Goal: Obtain resource: Obtain resource

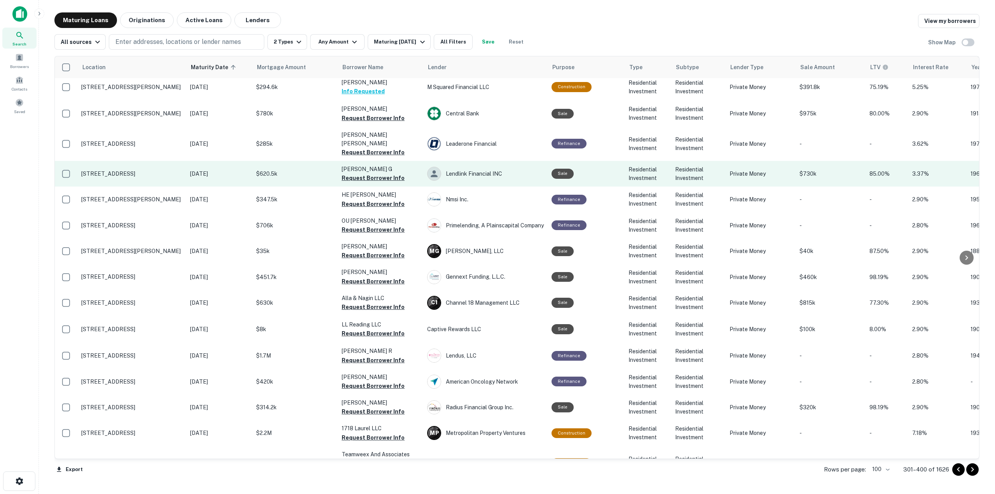
scroll to position [505, 0]
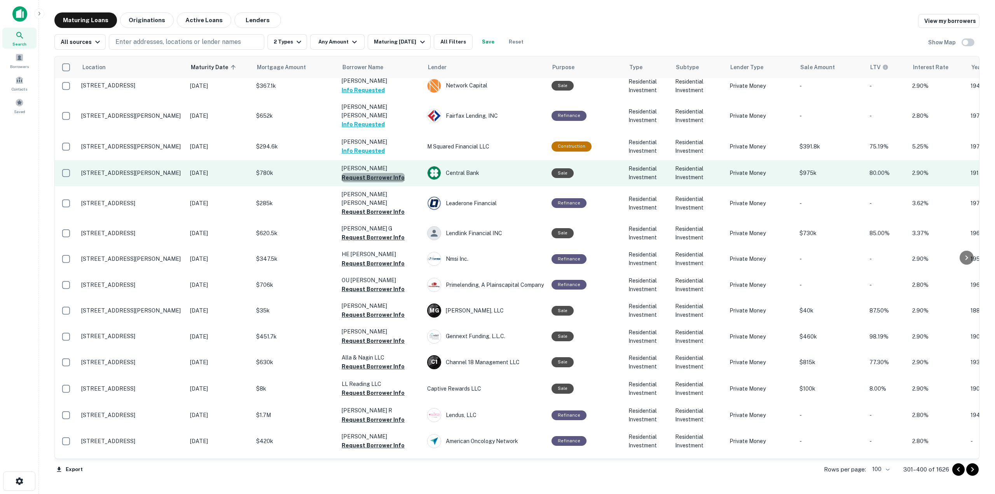
click at [375, 173] on button "Request Borrower Info" at bounding box center [373, 177] width 63 height 9
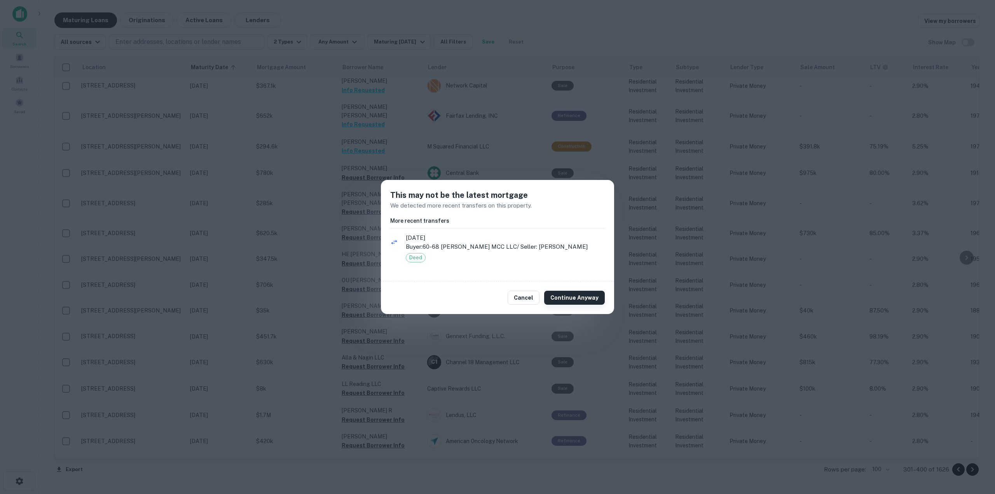
click at [580, 297] on button "Continue Anyway" at bounding box center [574, 298] width 61 height 14
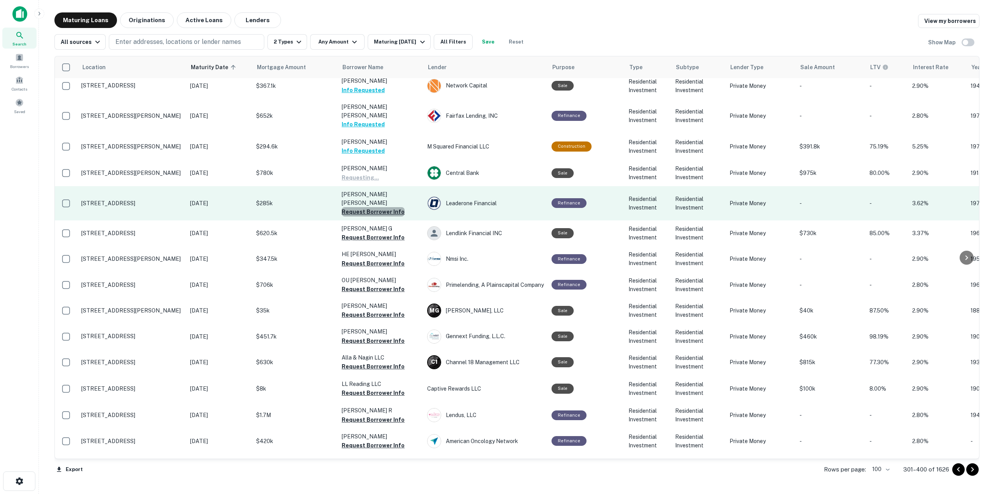
click at [383, 207] on button "Request Borrower Info" at bounding box center [373, 211] width 63 height 9
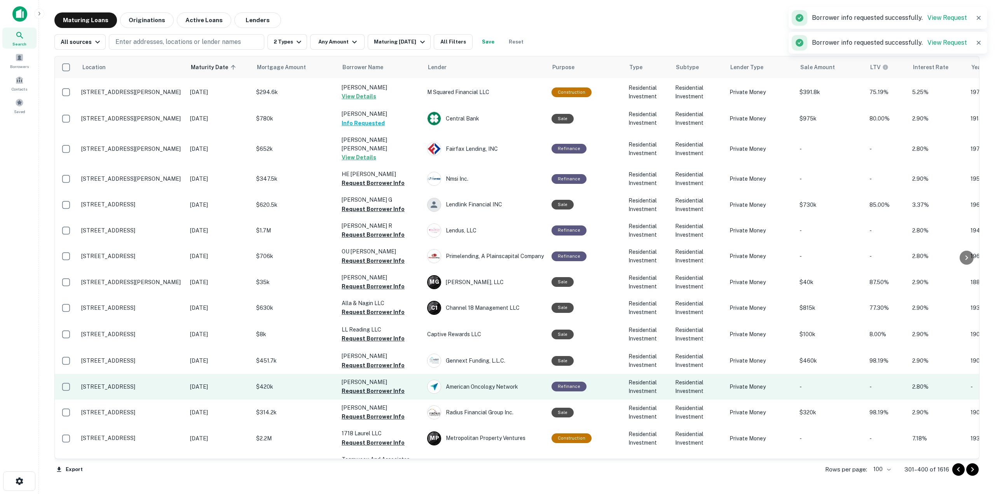
scroll to position [203, 0]
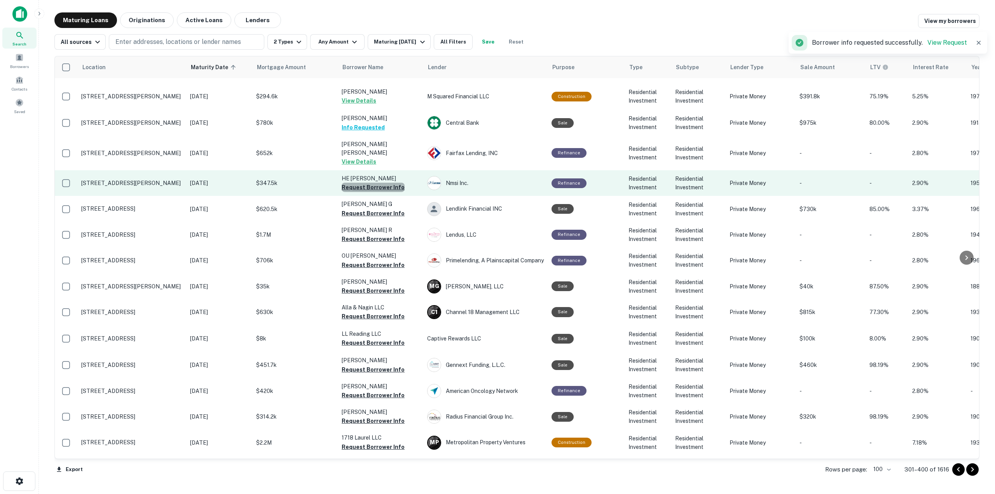
click at [391, 183] on button "Request Borrower Info" at bounding box center [373, 187] width 63 height 9
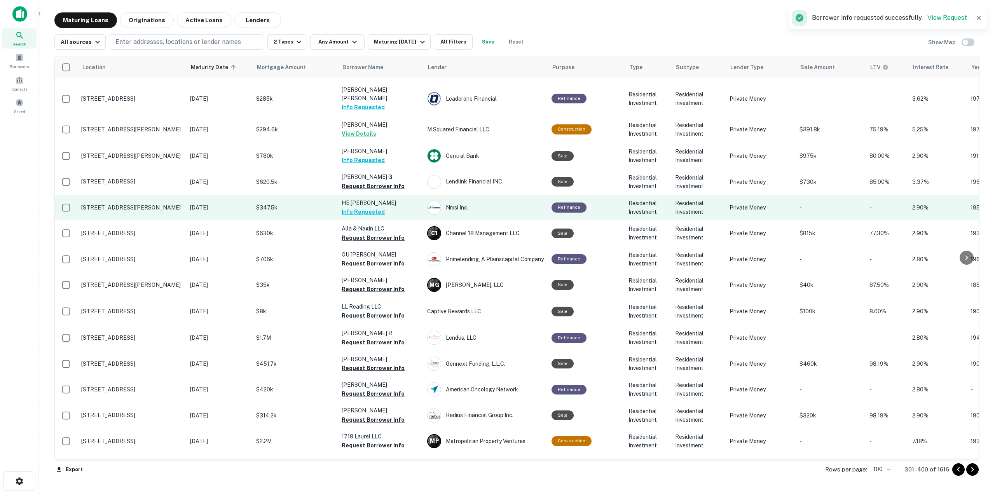
scroll to position [202, 0]
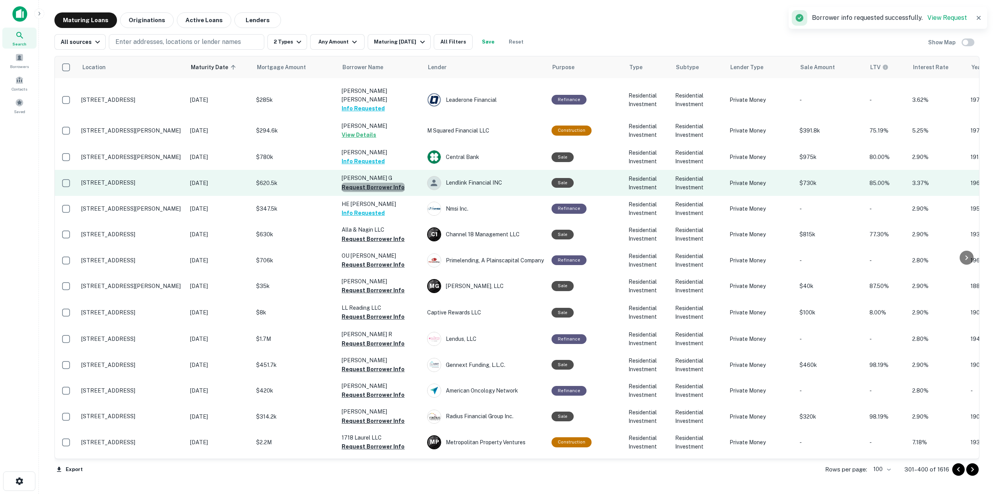
click at [391, 183] on button "Request Borrower Info" at bounding box center [373, 187] width 63 height 9
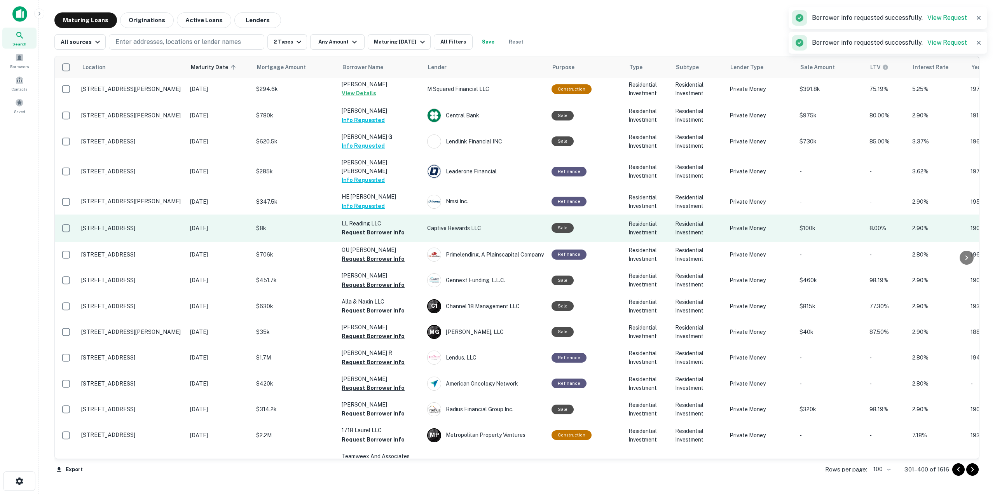
scroll to position [195, 0]
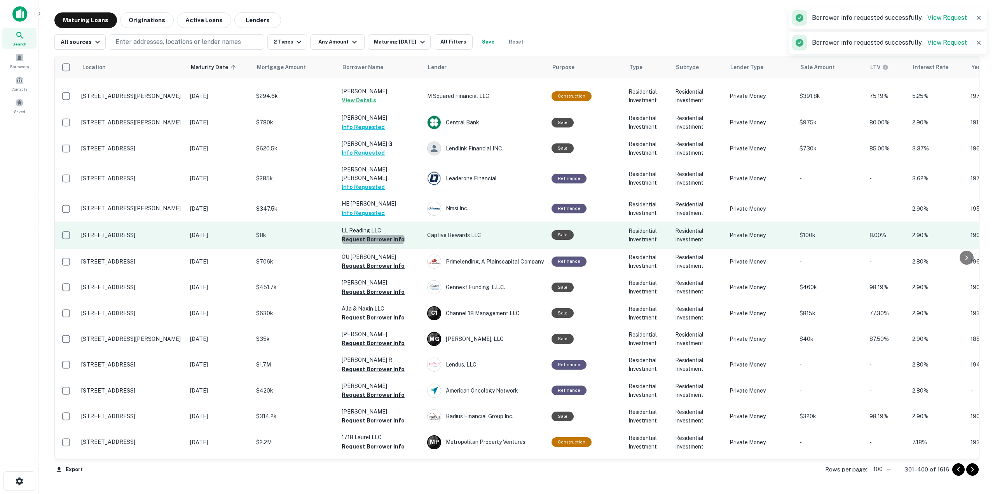
click at [389, 235] on button "Request Borrower Info" at bounding box center [373, 239] width 63 height 9
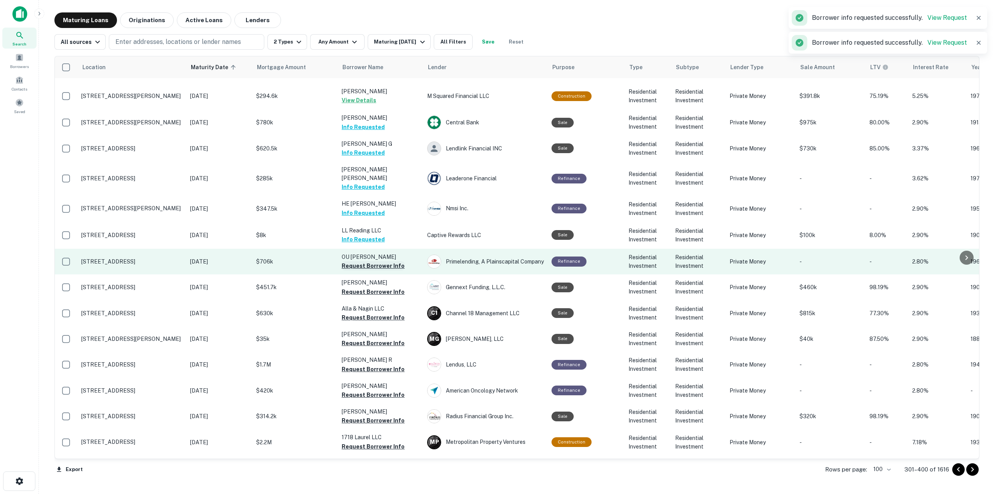
click at [390, 261] on button "Request Borrower Info" at bounding box center [373, 265] width 63 height 9
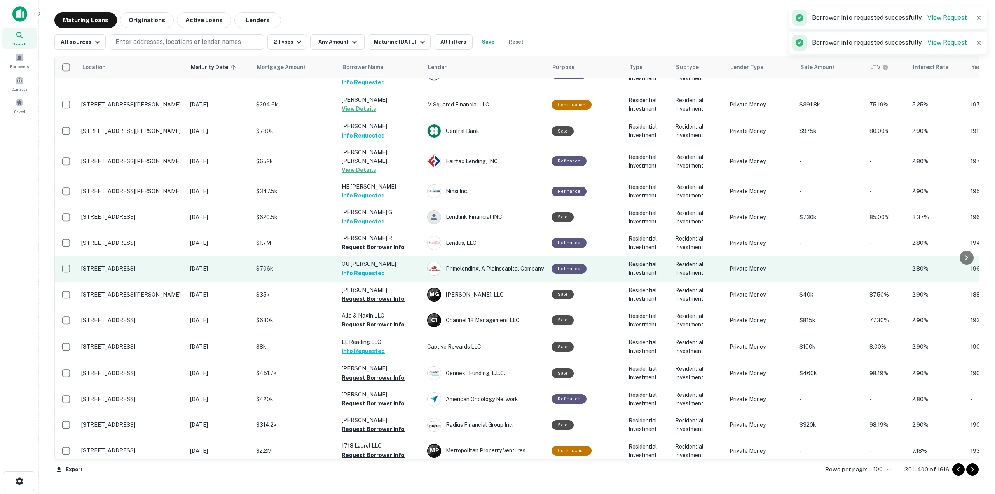
scroll to position [242, 0]
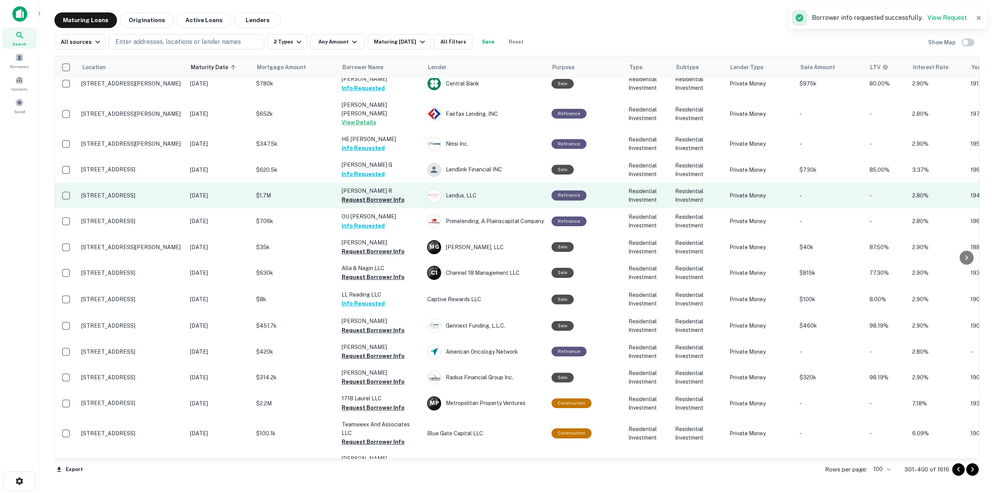
click at [396, 195] on button "Request Borrower Info" at bounding box center [373, 199] width 63 height 9
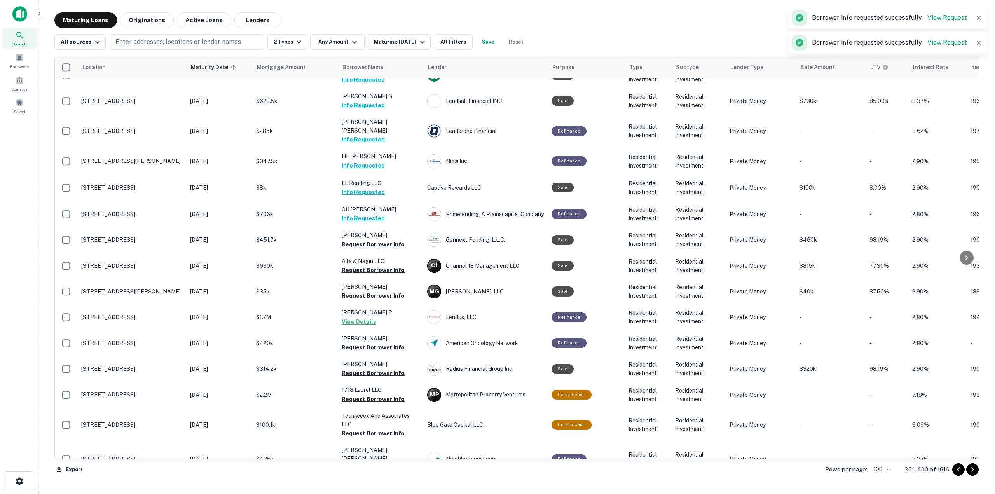
scroll to position [234, 0]
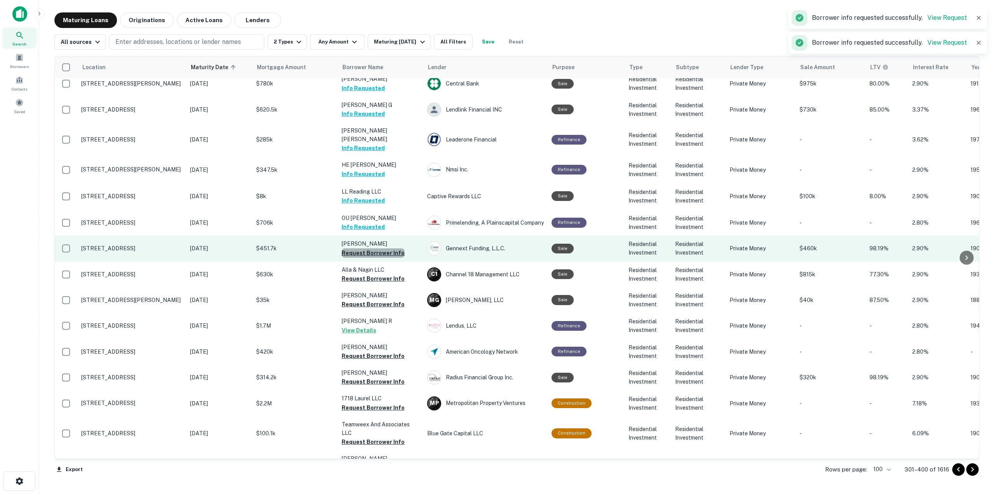
click at [393, 248] on button "Request Borrower Info" at bounding box center [373, 252] width 63 height 9
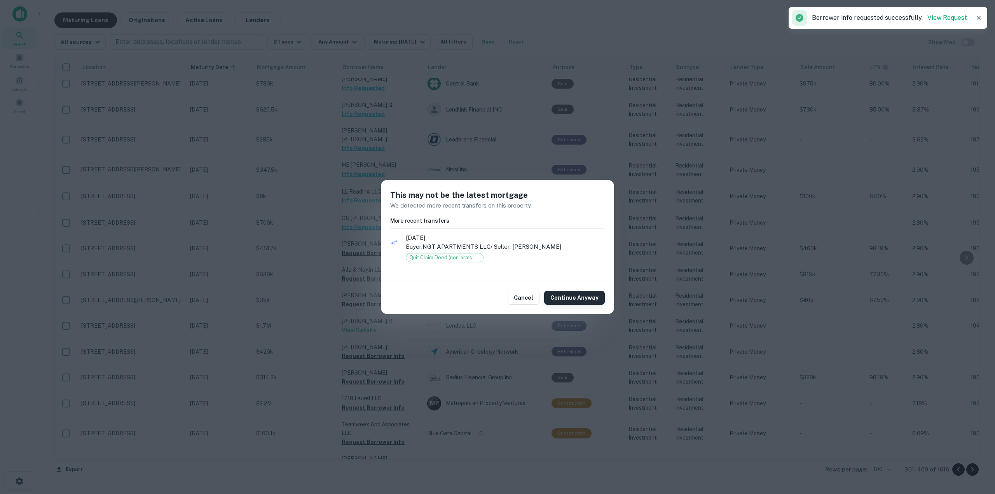
click at [603, 296] on button "Continue Anyway" at bounding box center [574, 298] width 61 height 14
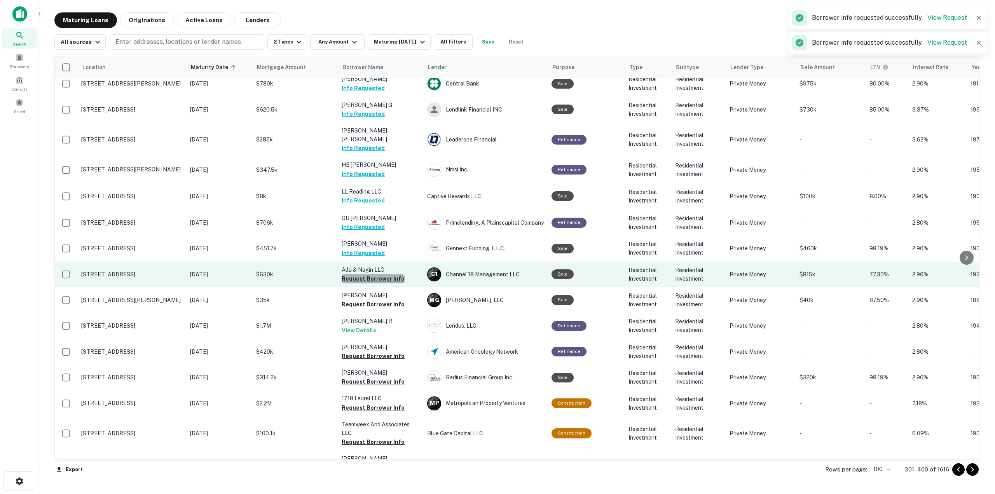
click at [382, 274] on button "Request Borrower Info" at bounding box center [373, 278] width 63 height 9
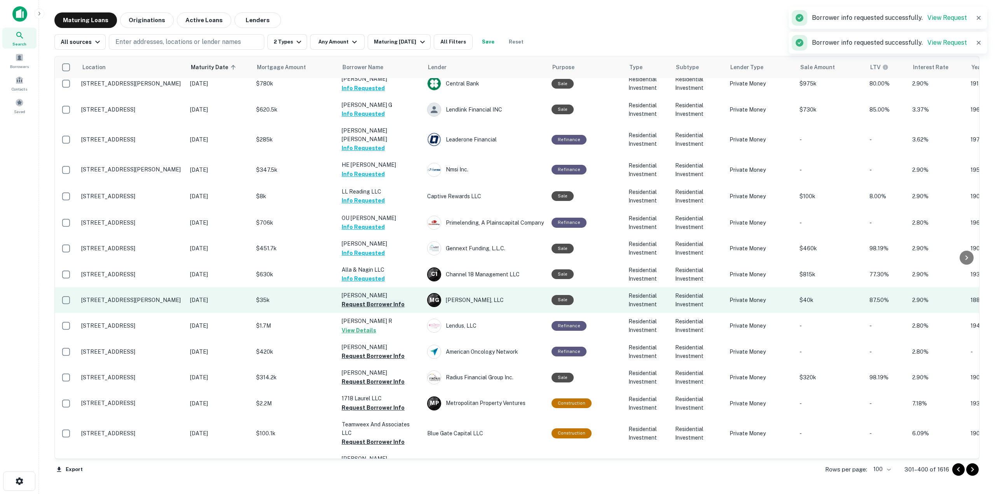
click at [387, 300] on button "Request Borrower Info" at bounding box center [373, 304] width 63 height 9
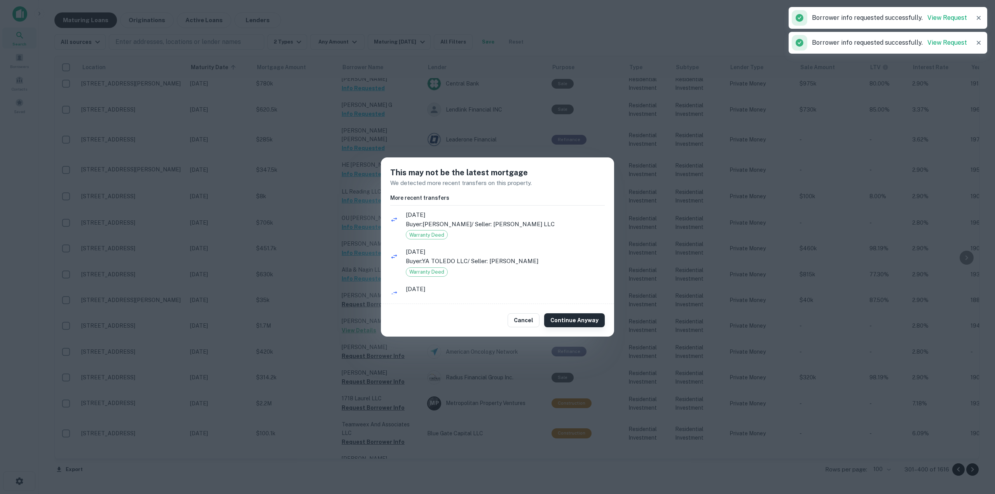
click at [565, 321] on button "Continue Anyway" at bounding box center [574, 320] width 61 height 14
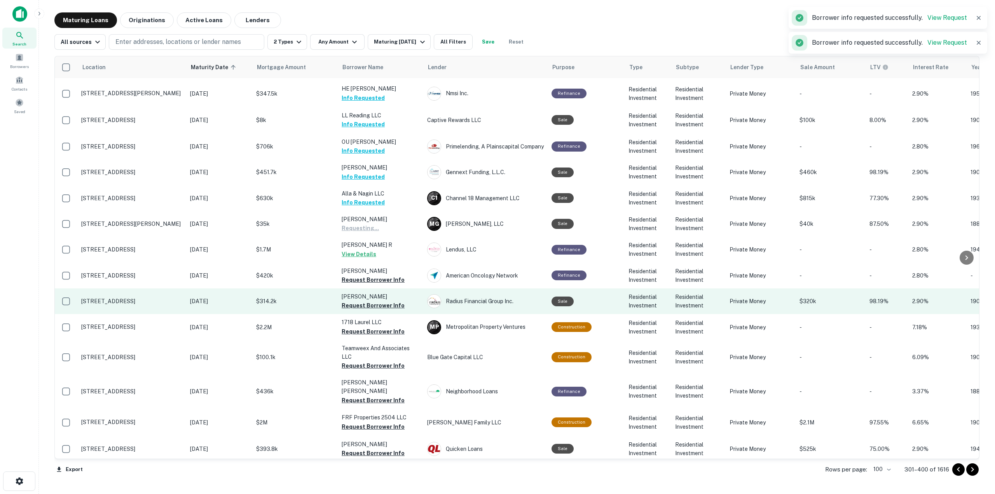
scroll to position [311, 0]
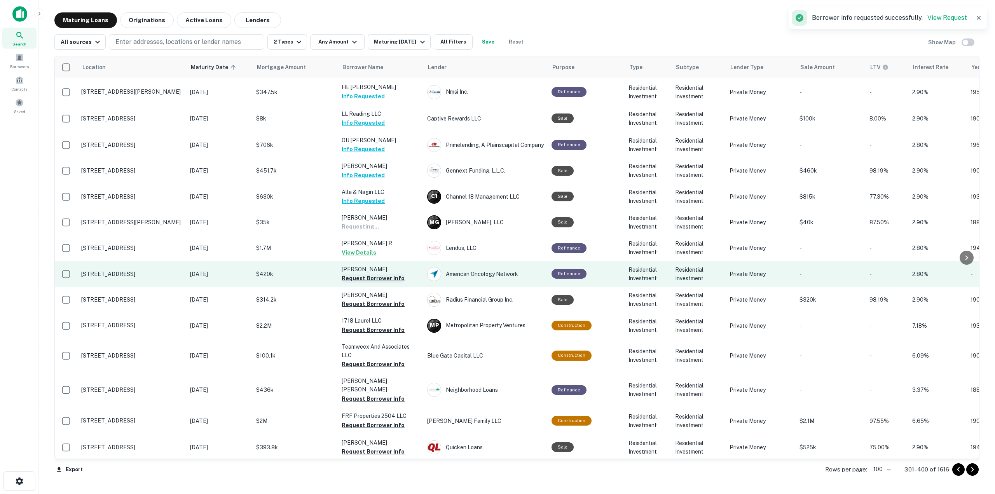
click at [358, 274] on button "Request Borrower Info" at bounding box center [373, 278] width 63 height 9
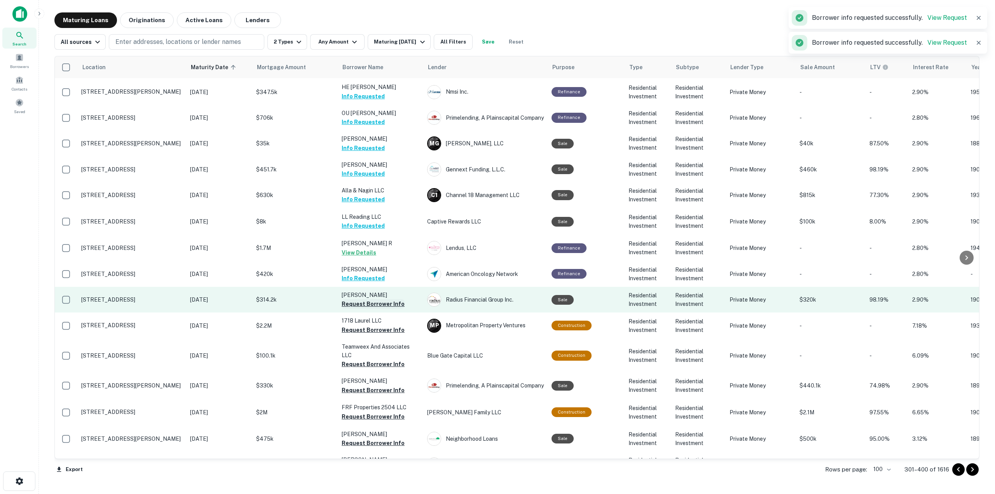
click at [383, 299] on button "Request Borrower Info" at bounding box center [373, 303] width 63 height 9
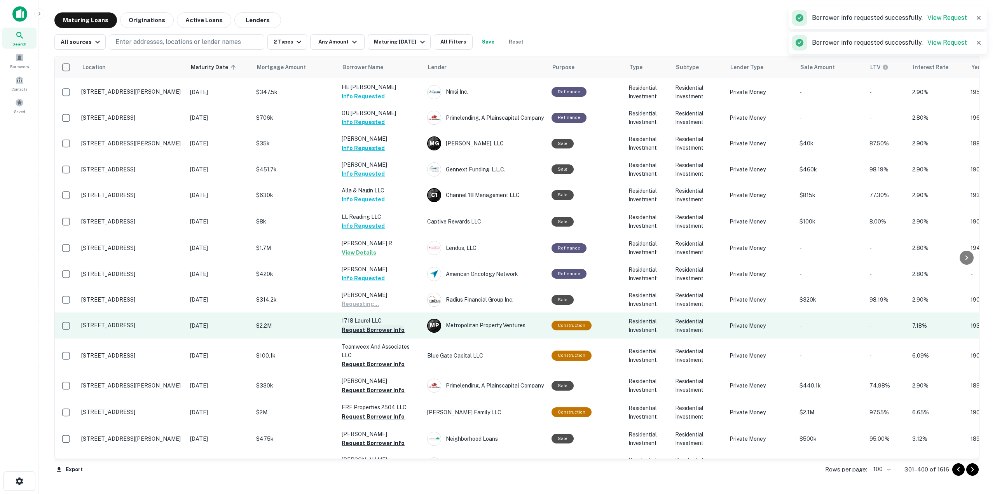
click at [387, 325] on button "Request Borrower Info" at bounding box center [373, 329] width 63 height 9
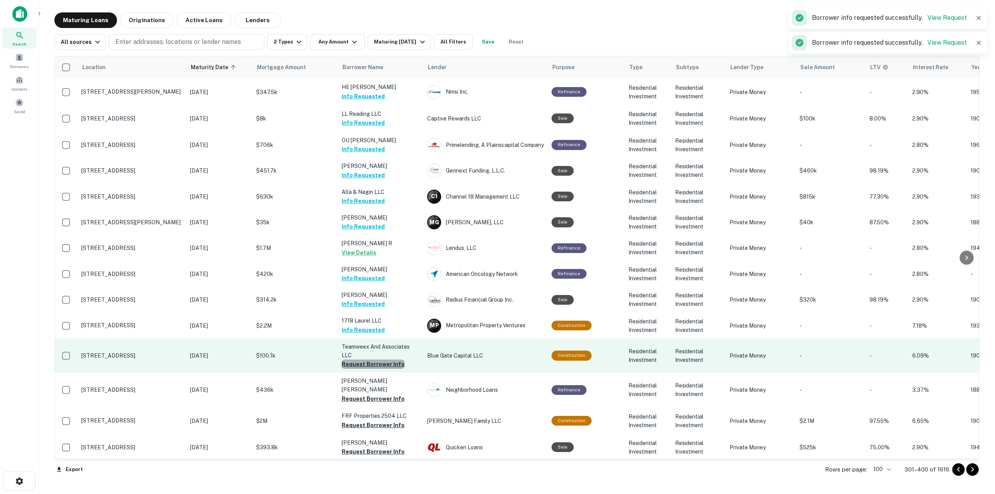
click at [390, 354] on button "Request Borrower Info" at bounding box center [373, 363] width 63 height 9
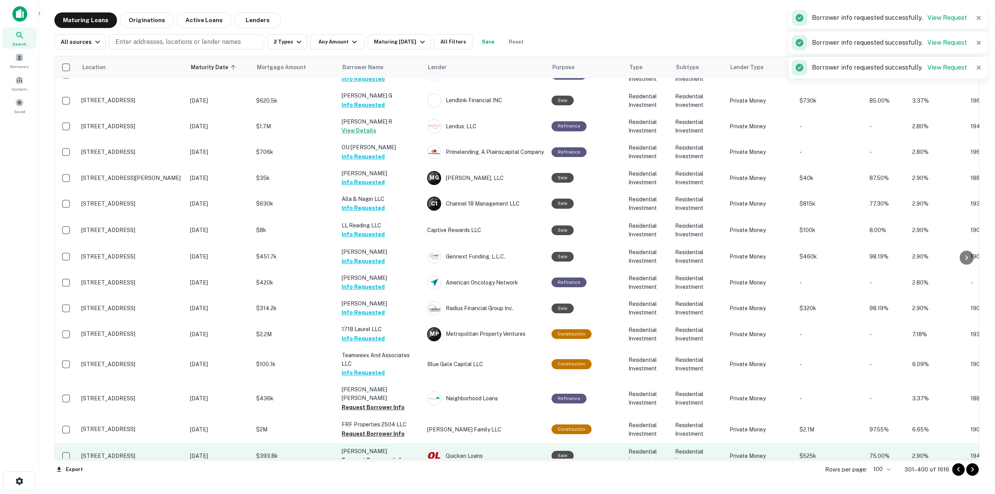
scroll to position [396, 0]
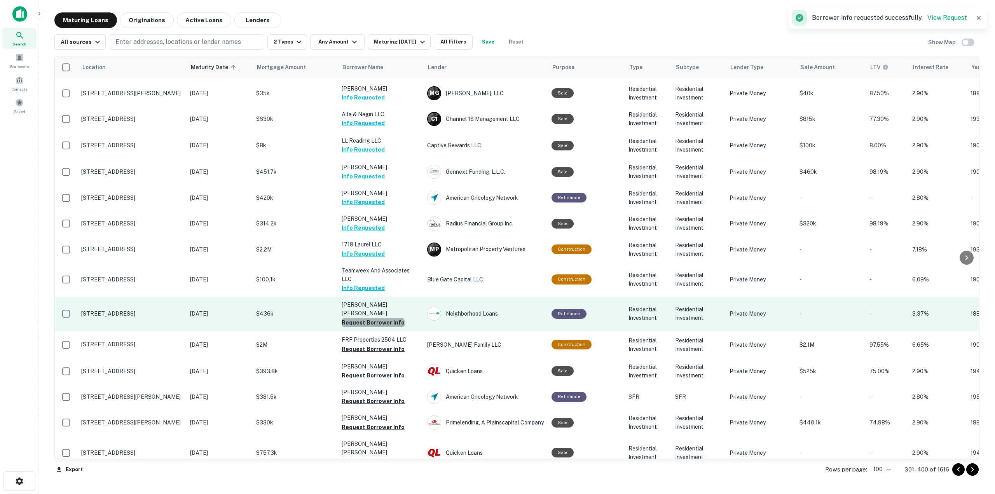
click at [383, 318] on button "Request Borrower Info" at bounding box center [373, 322] width 63 height 9
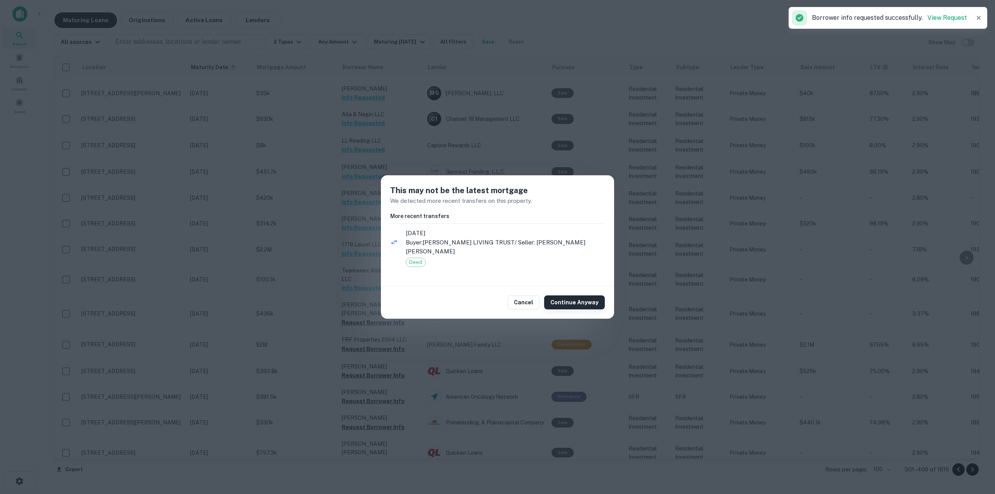
click at [560, 295] on button "Continue Anyway" at bounding box center [574, 302] width 61 height 14
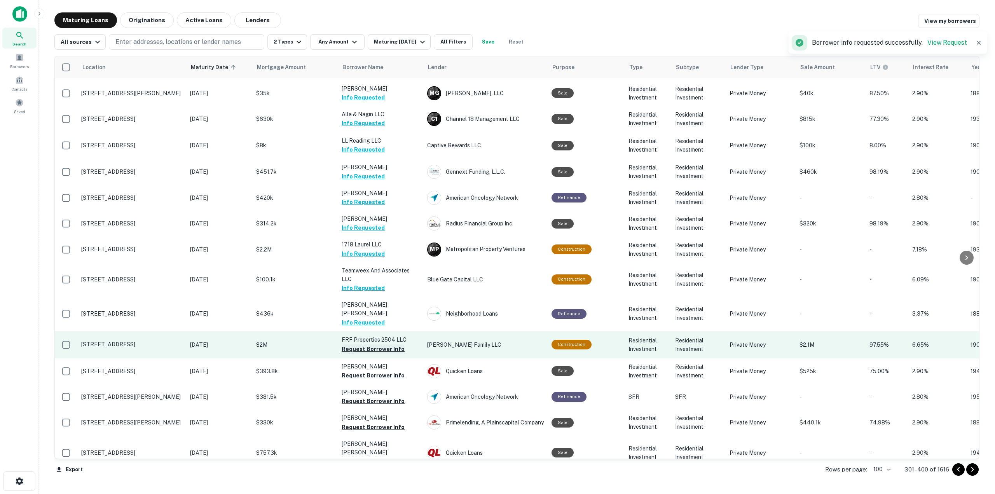
click at [391, 344] on button "Request Borrower Info" at bounding box center [373, 348] width 63 height 9
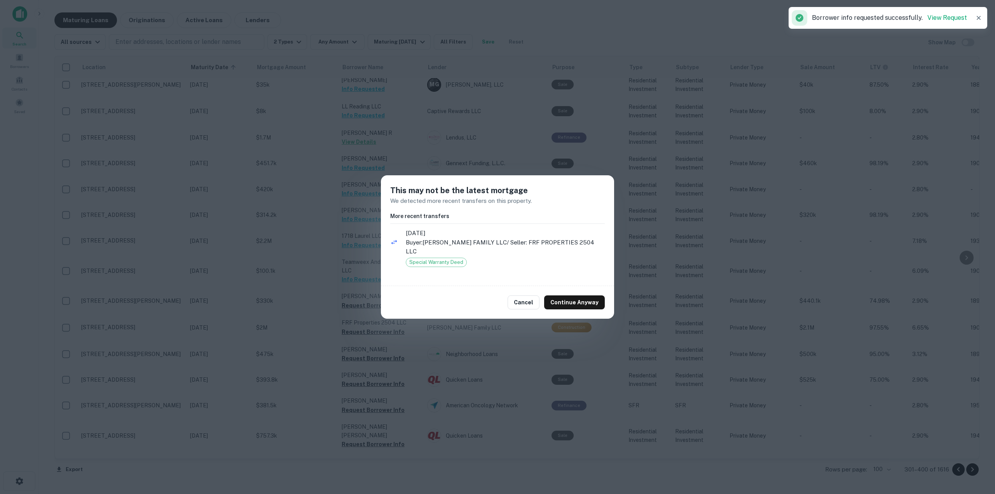
scroll to position [387, 0]
click at [572, 295] on button "Continue Anyway" at bounding box center [574, 302] width 61 height 14
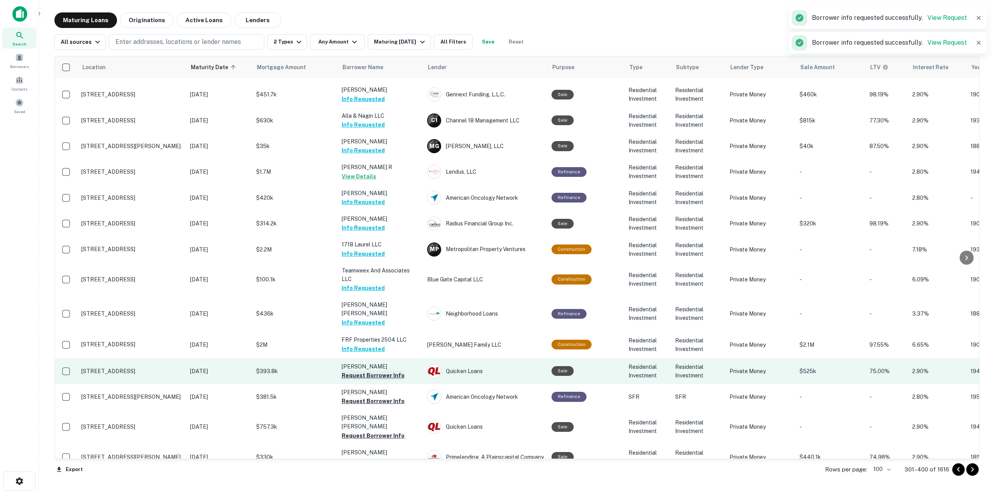
click at [381, 354] on button "Request Borrower Info" at bounding box center [373, 375] width 63 height 9
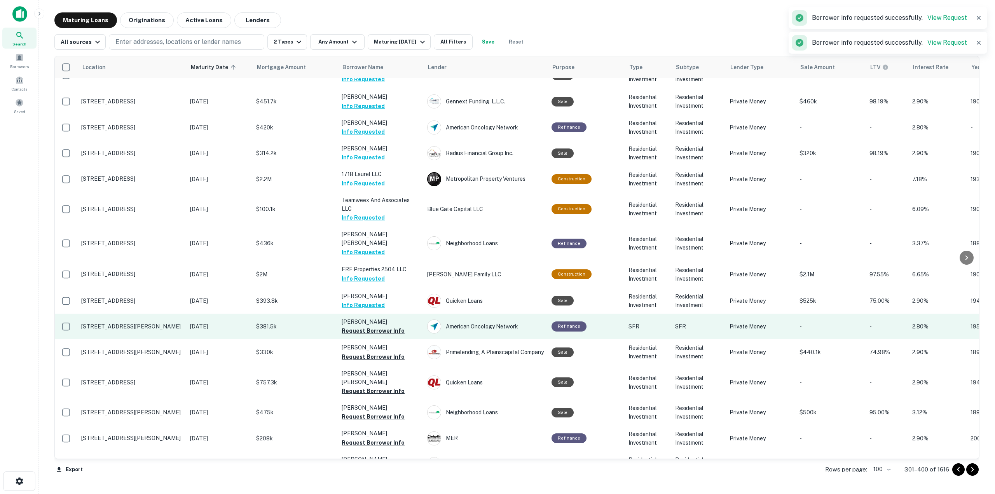
scroll to position [474, 0]
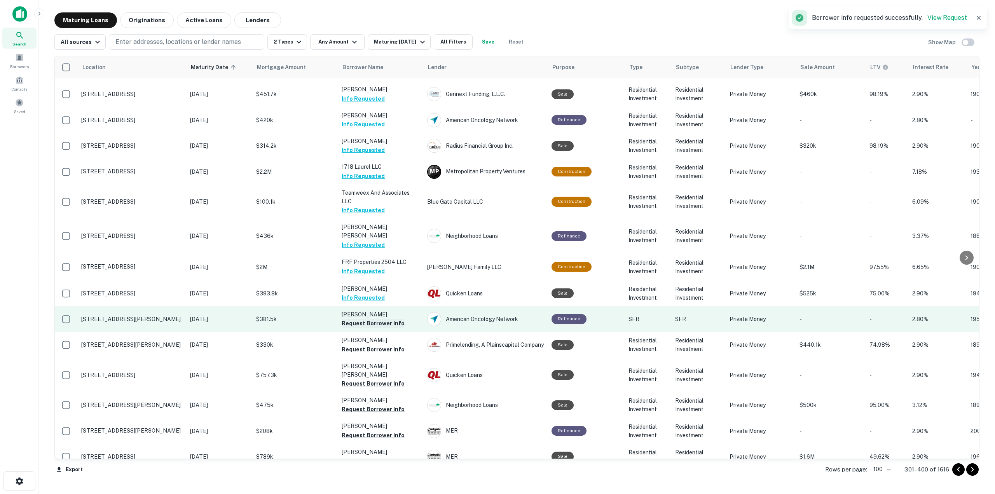
click at [392, 319] on button "Request Borrower Info" at bounding box center [373, 323] width 63 height 9
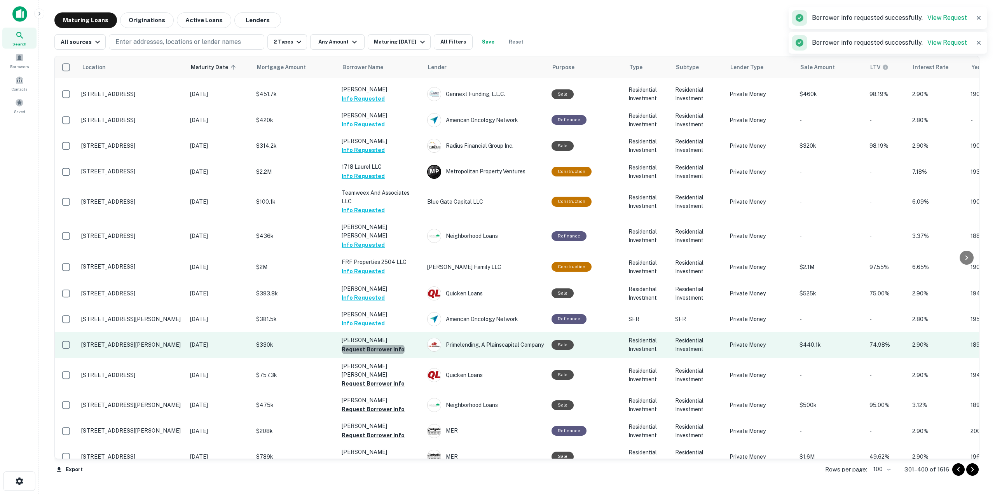
click at [390, 345] on button "Request Borrower Info" at bounding box center [373, 349] width 63 height 9
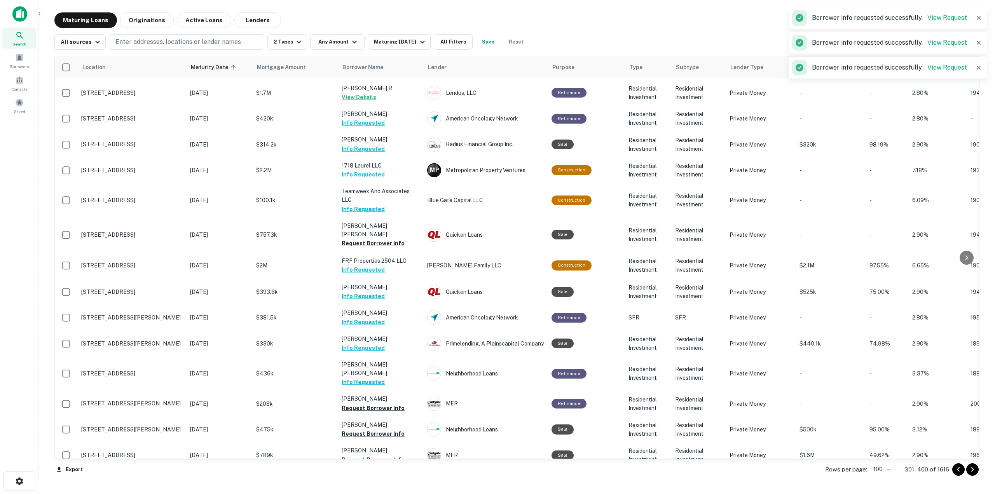
scroll to position [472, 0]
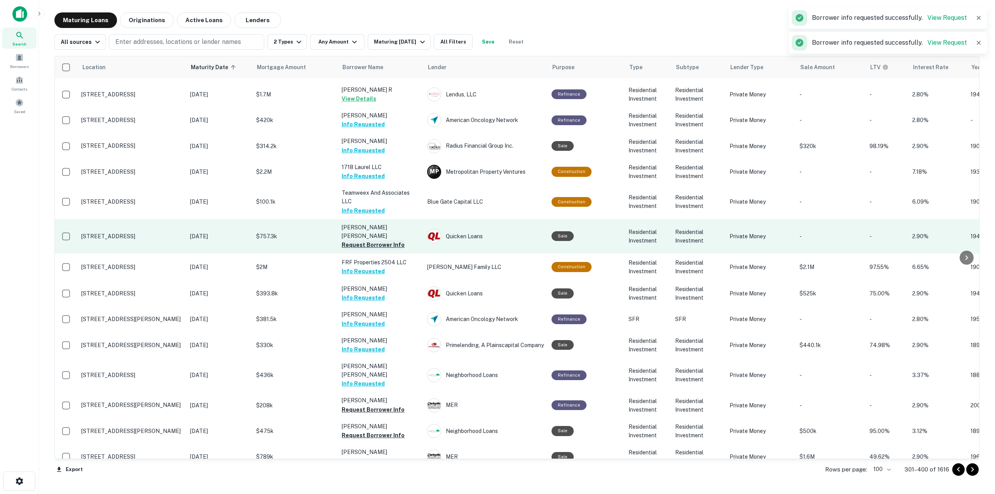
click at [389, 240] on button "Request Borrower Info" at bounding box center [373, 244] width 63 height 9
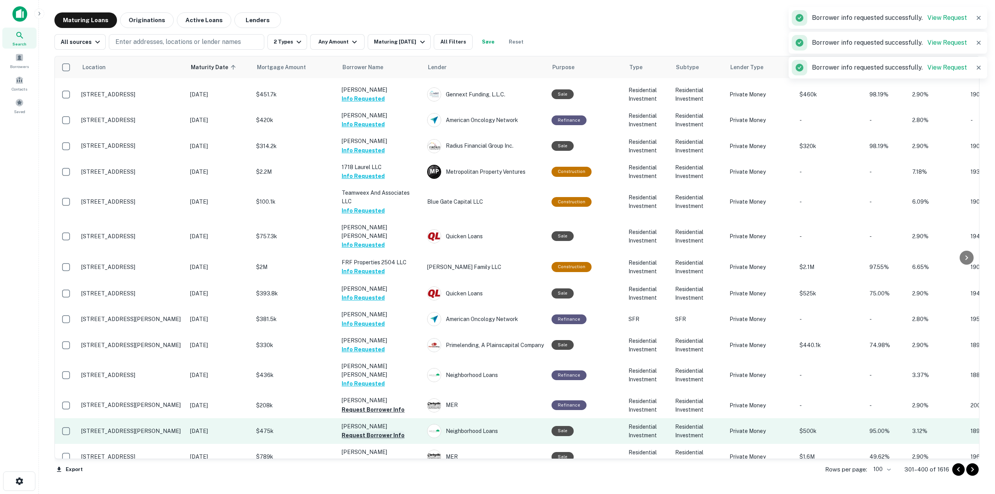
scroll to position [589, 0]
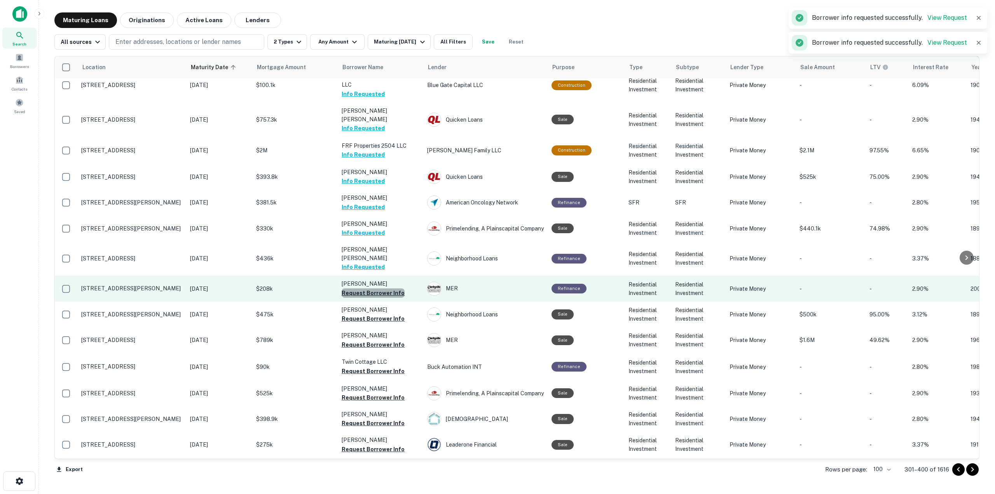
click at [386, 288] on button "Request Borrower Info" at bounding box center [373, 292] width 63 height 9
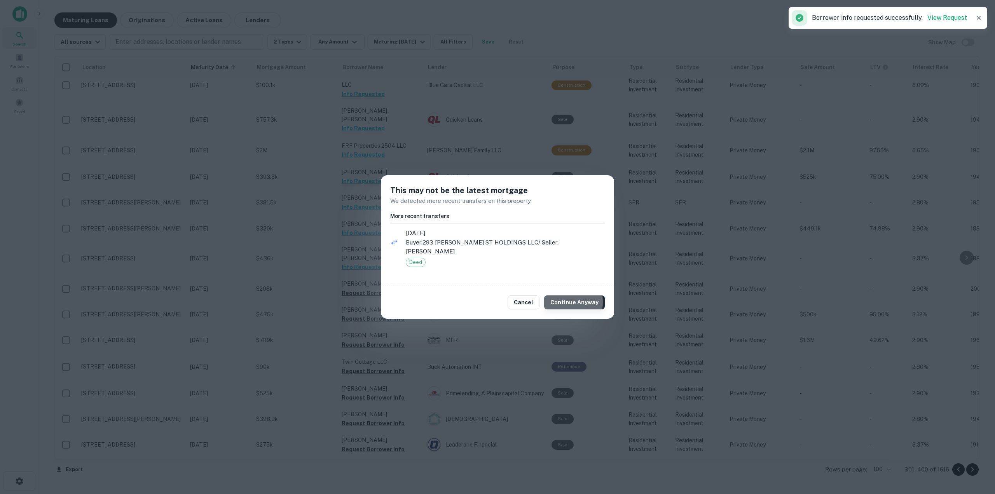
click at [565, 298] on button "Continue Anyway" at bounding box center [574, 302] width 61 height 14
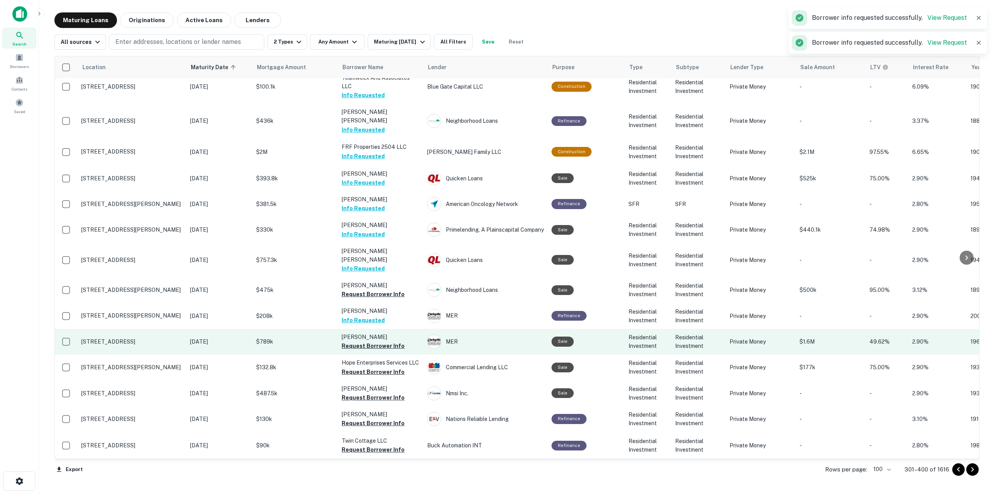
scroll to position [590, 0]
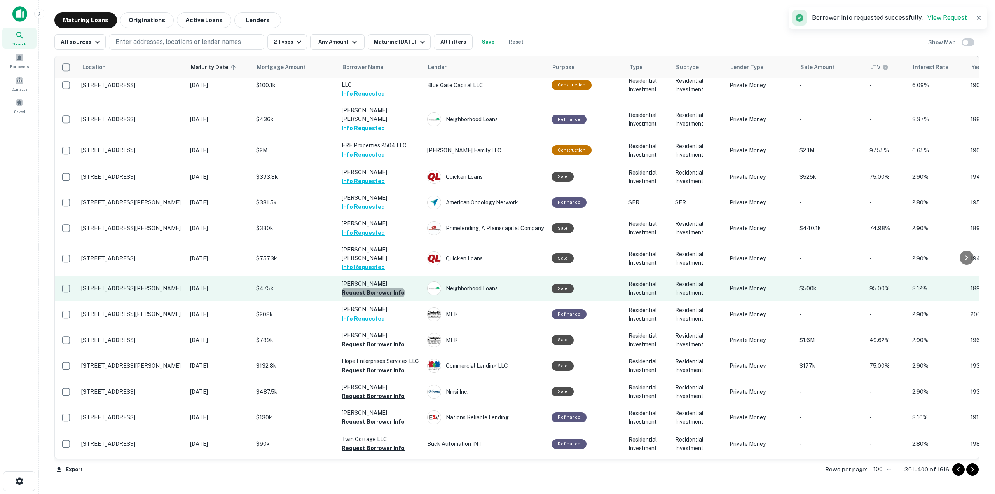
click at [387, 288] on button "Request Borrower Info" at bounding box center [373, 292] width 63 height 9
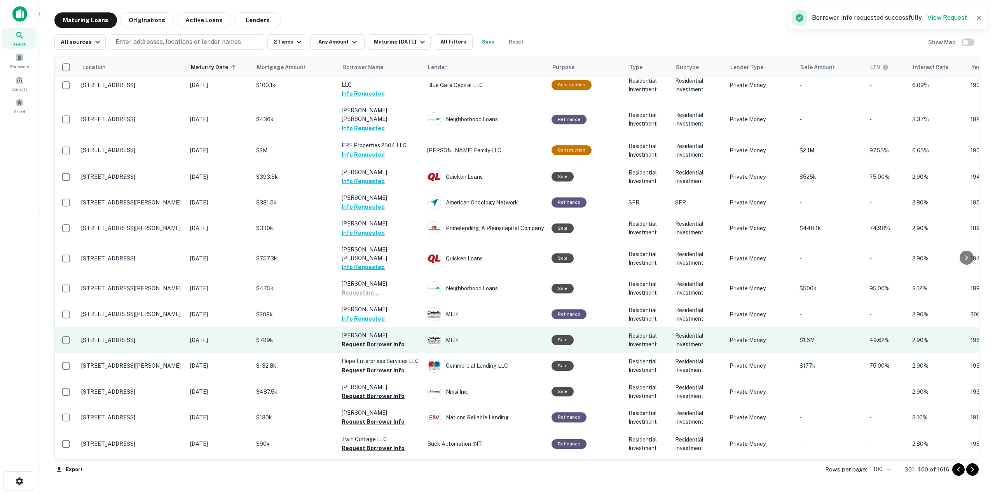
click at [374, 340] on button "Request Borrower Info" at bounding box center [373, 344] width 63 height 9
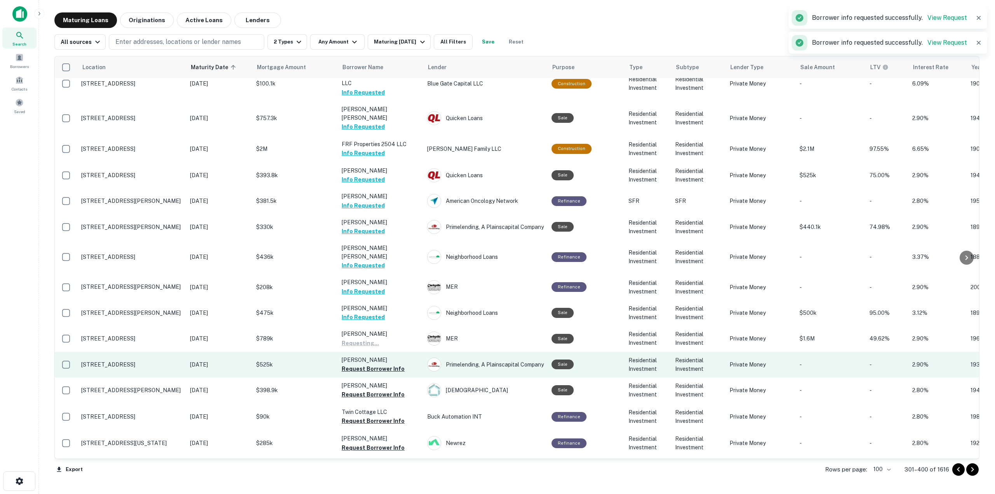
scroll to position [589, 0]
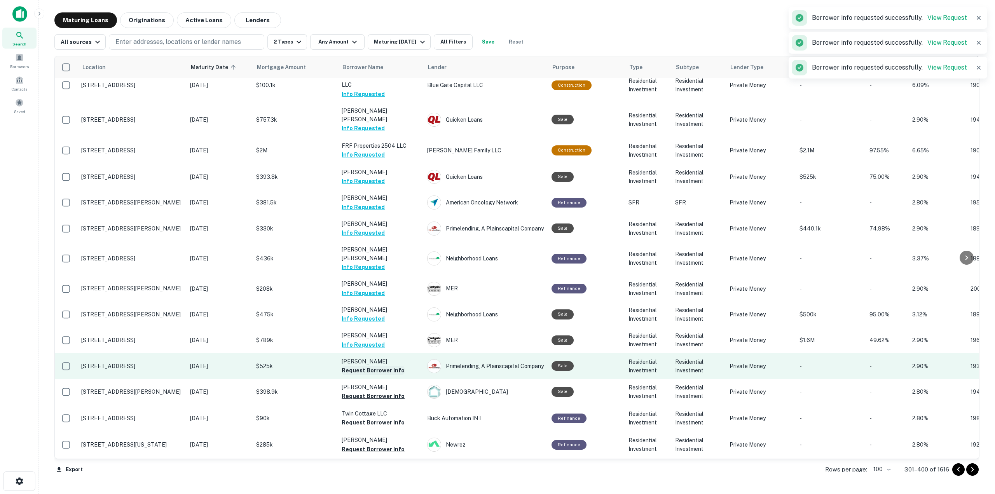
click at [391, 354] on button "Request Borrower Info" at bounding box center [373, 370] width 63 height 9
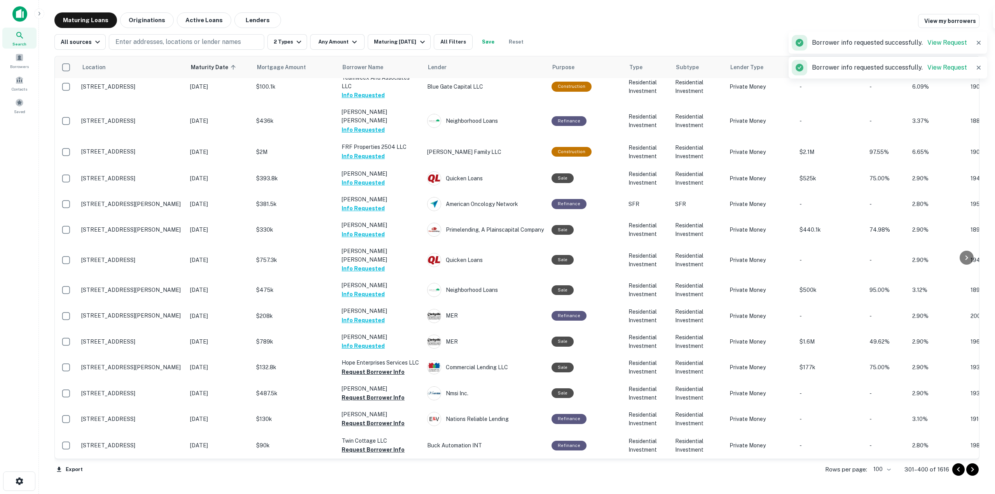
scroll to position [590, 0]
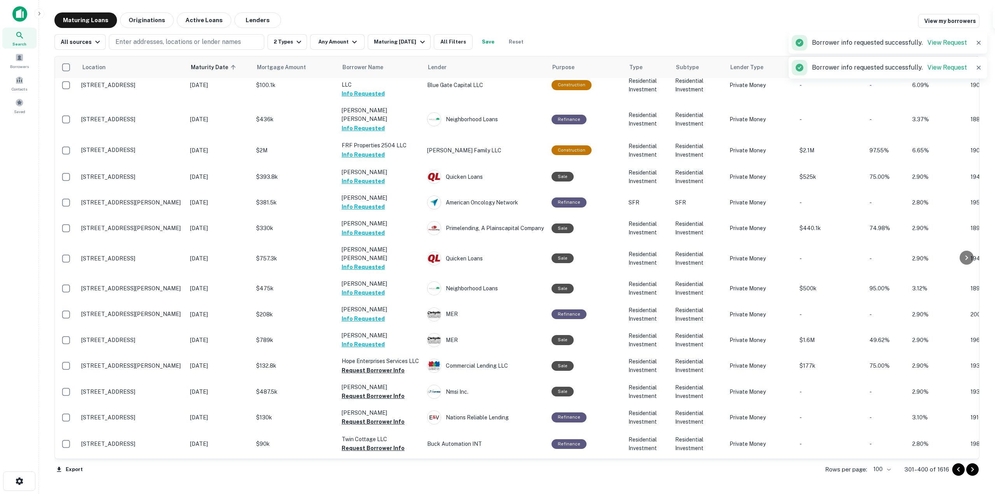
click at [392, 354] on p "[PERSON_NAME]" at bounding box center [381, 387] width 78 height 9
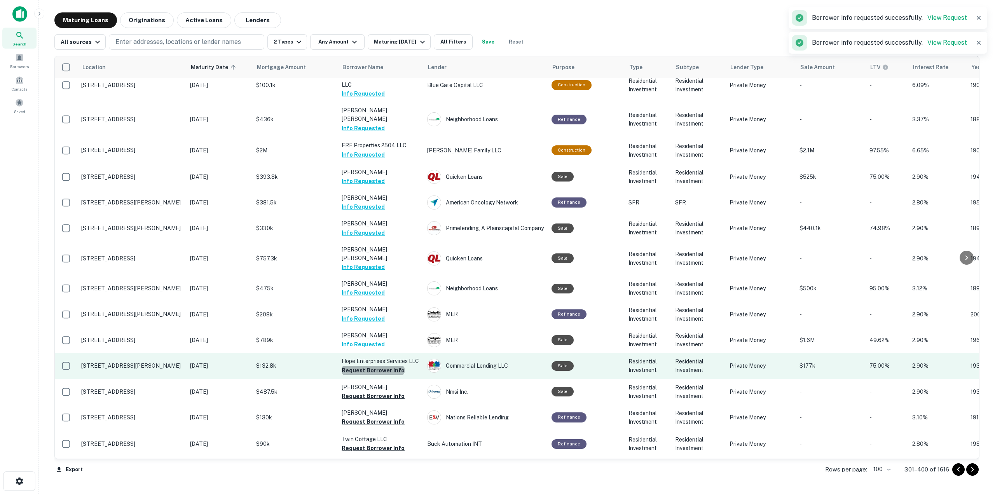
click at [395, 354] on button "Request Borrower Info" at bounding box center [373, 370] width 63 height 9
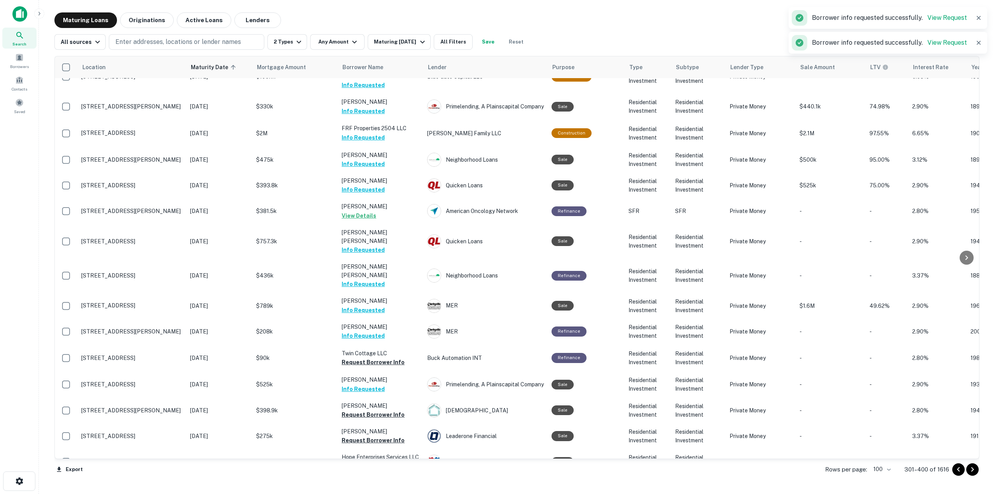
scroll to position [582, 0]
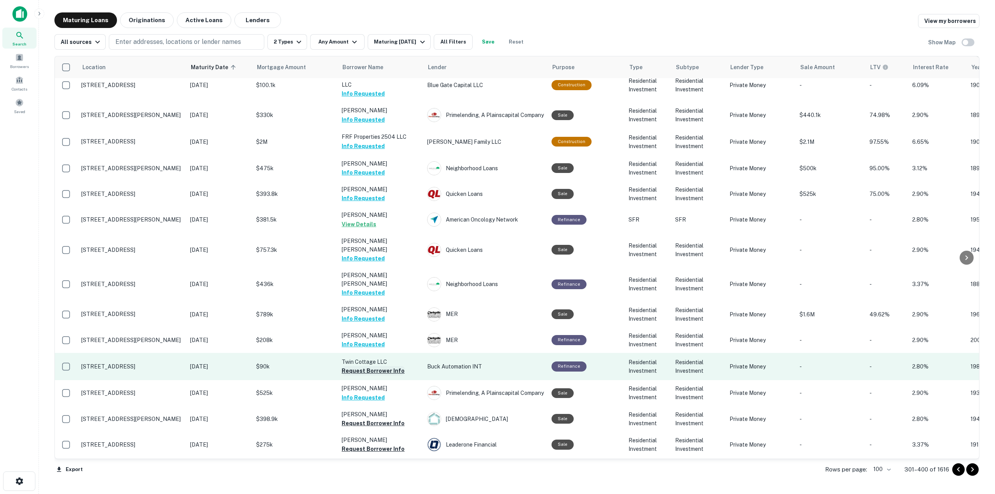
click at [387, 354] on button "Request Borrower Info" at bounding box center [373, 370] width 63 height 9
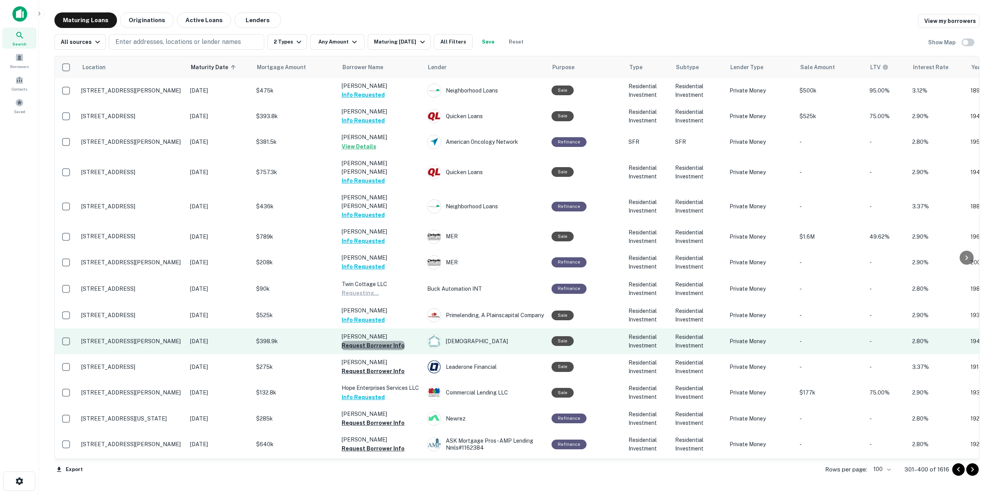
click at [399, 341] on button "Request Borrower Info" at bounding box center [373, 345] width 63 height 9
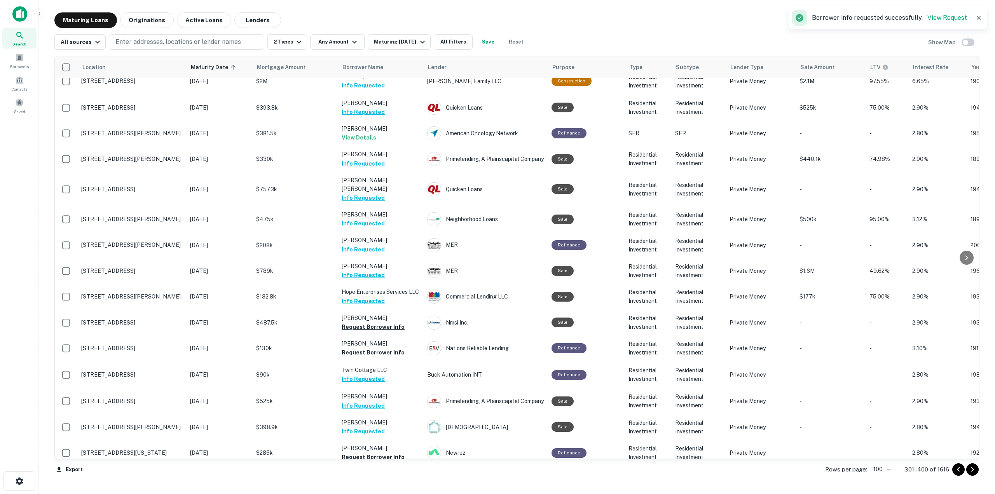
scroll to position [668, 0]
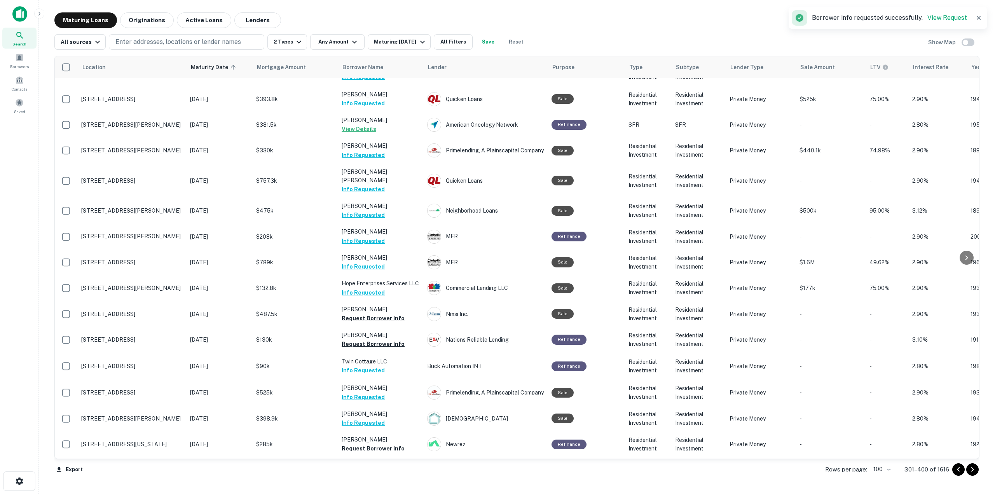
click at [397, 354] on p "Twin Cottage LLC" at bounding box center [381, 361] width 78 height 9
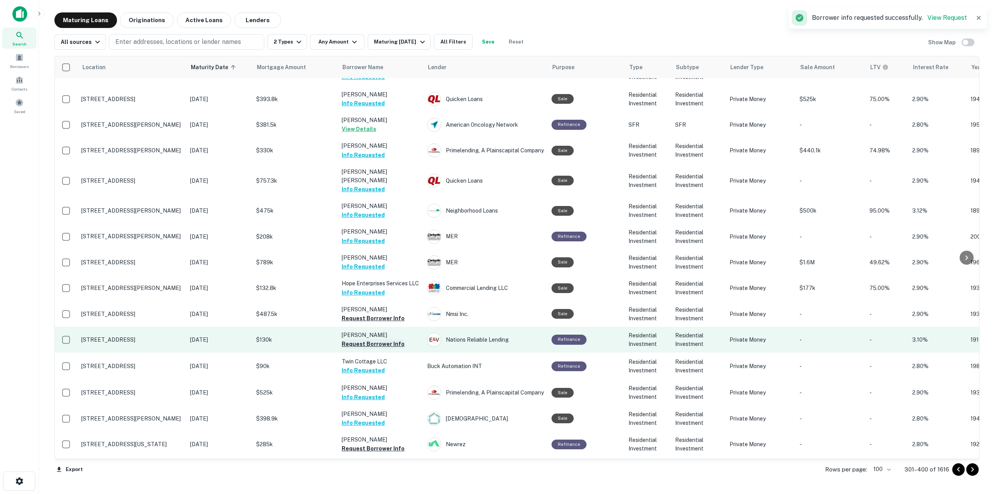
click at [392, 339] on button "Request Borrower Info" at bounding box center [373, 343] width 63 height 9
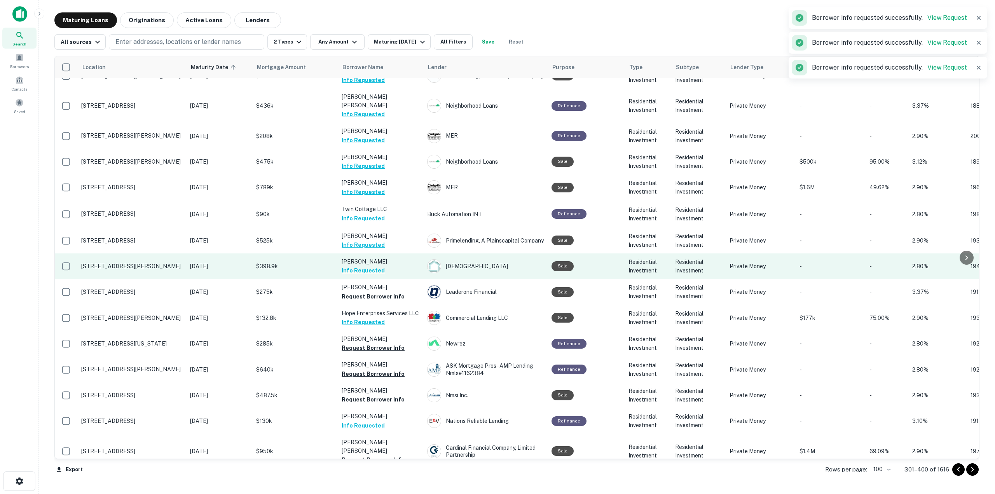
scroll to position [744, 0]
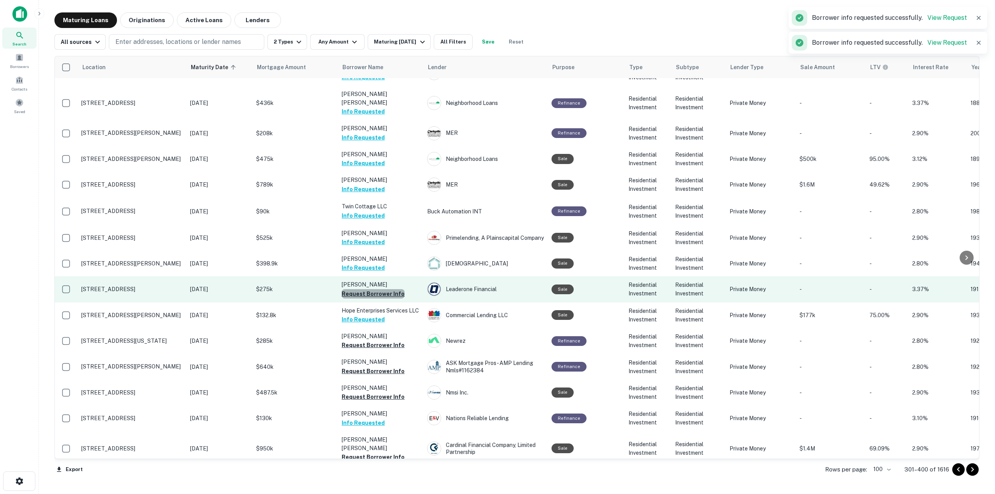
click at [389, 289] on button "Request Borrower Info" at bounding box center [373, 293] width 63 height 9
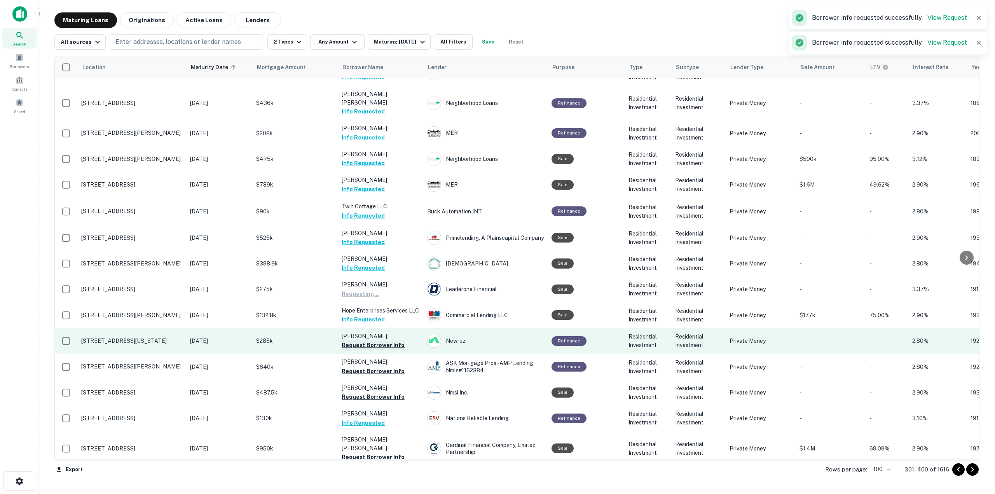
click at [386, 340] on button "Request Borrower Info" at bounding box center [373, 344] width 63 height 9
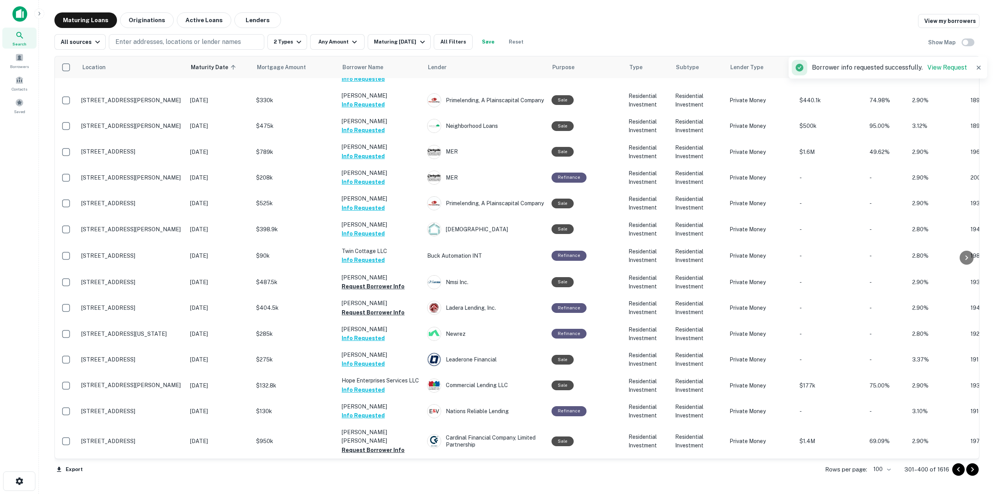
scroll to position [729, 0]
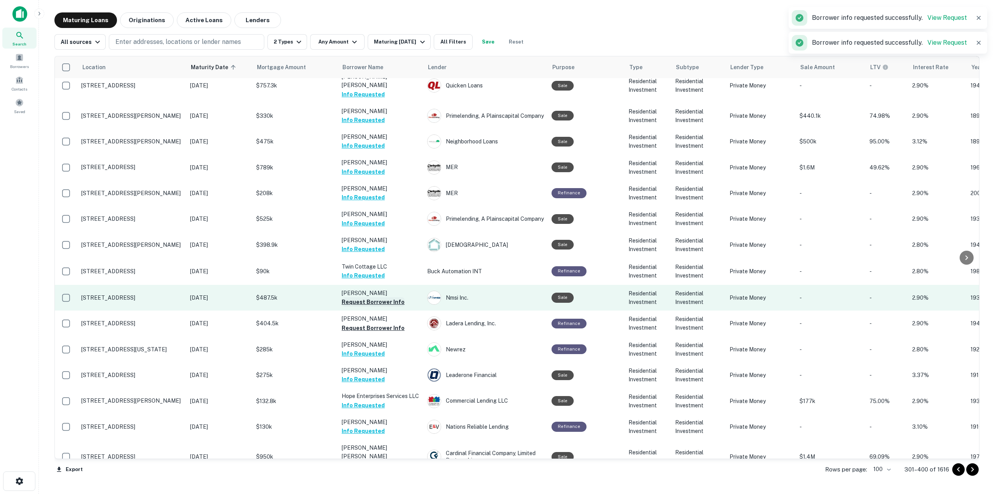
click at [388, 297] on button "Request Borrower Info" at bounding box center [373, 301] width 63 height 9
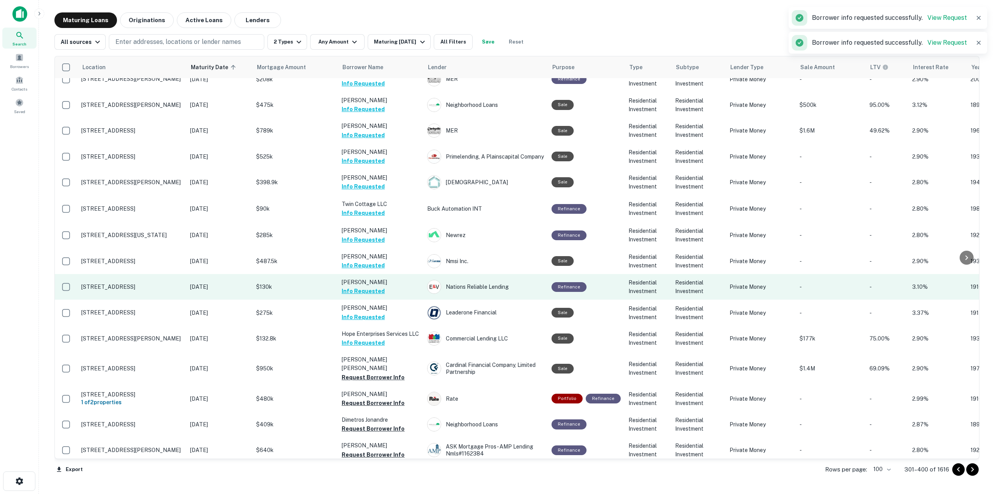
scroll to position [853, 0]
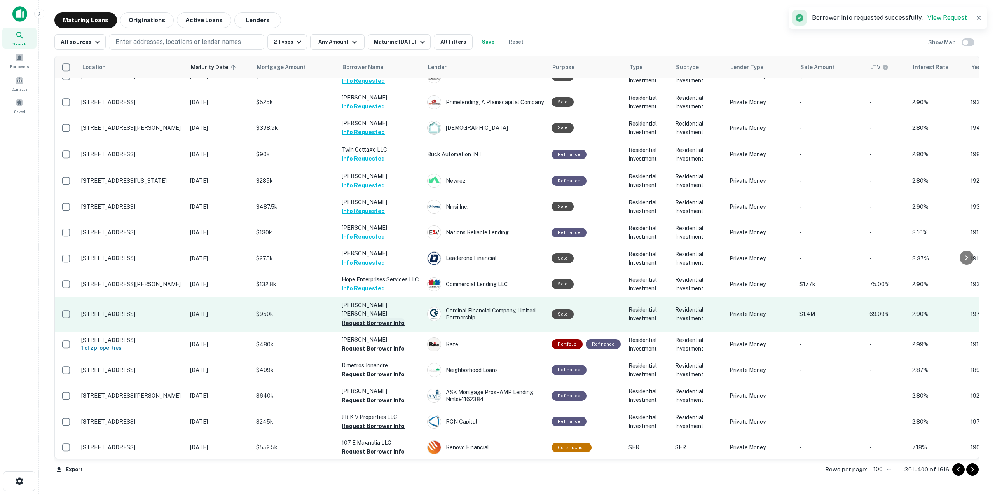
click at [392, 318] on button "Request Borrower Info" at bounding box center [373, 322] width 63 height 9
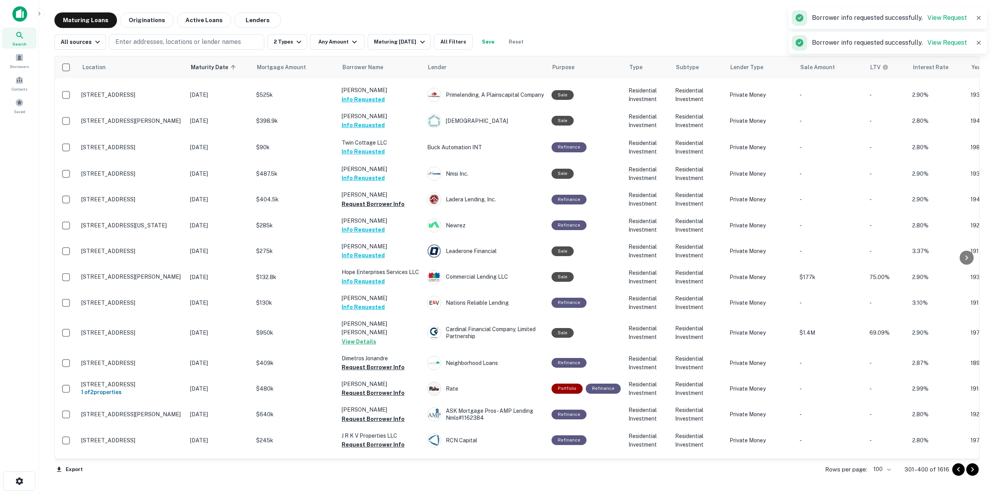
scroll to position [845, 0]
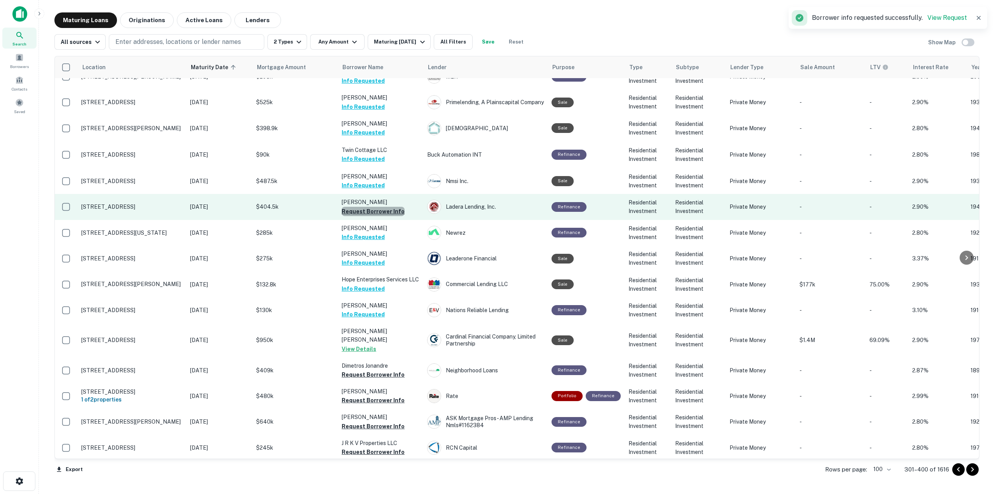
click at [389, 207] on button "Request Borrower Info" at bounding box center [373, 211] width 63 height 9
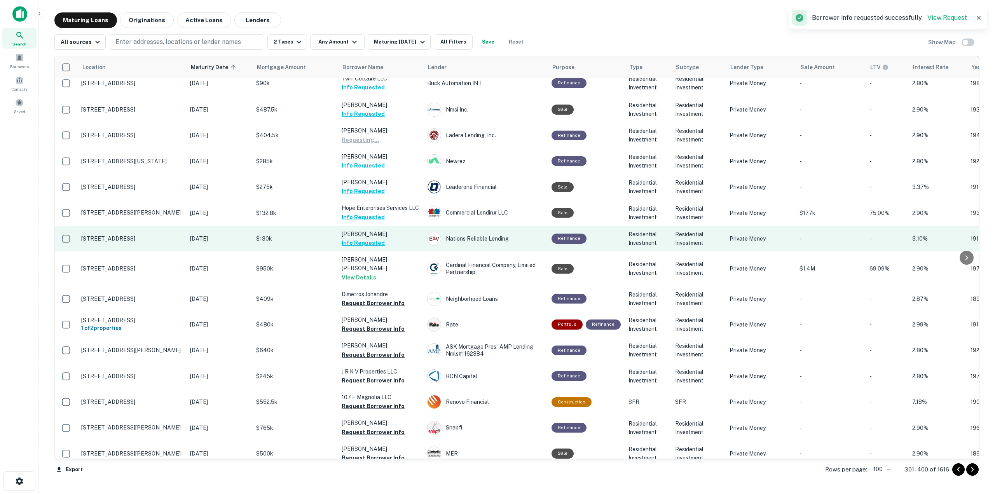
scroll to position [923, 0]
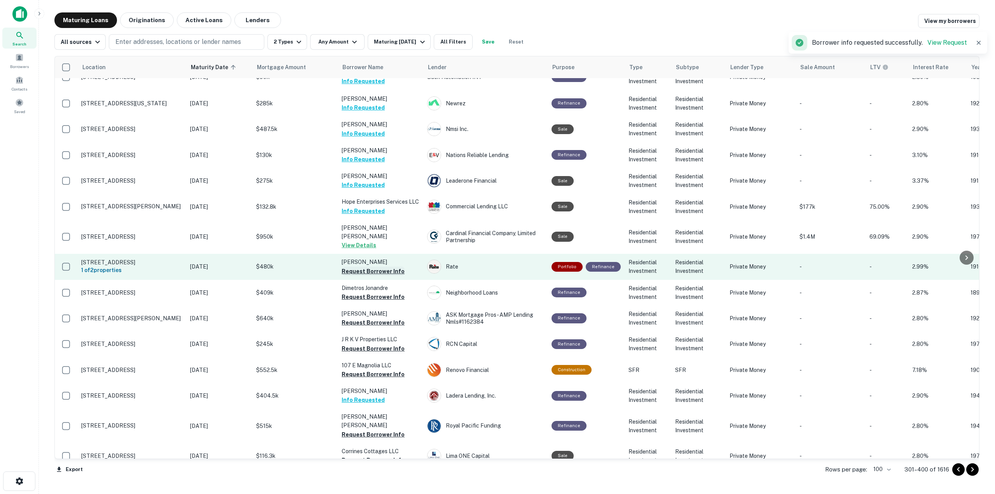
click at [389, 267] on button "Request Borrower Info" at bounding box center [373, 271] width 63 height 9
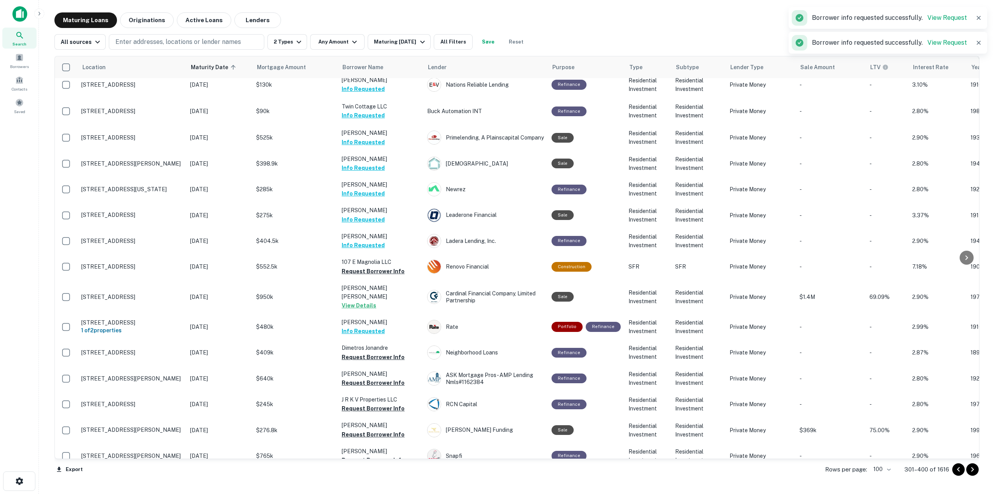
click at [389, 284] on p "[PERSON_NAME] [PERSON_NAME]" at bounding box center [381, 292] width 78 height 17
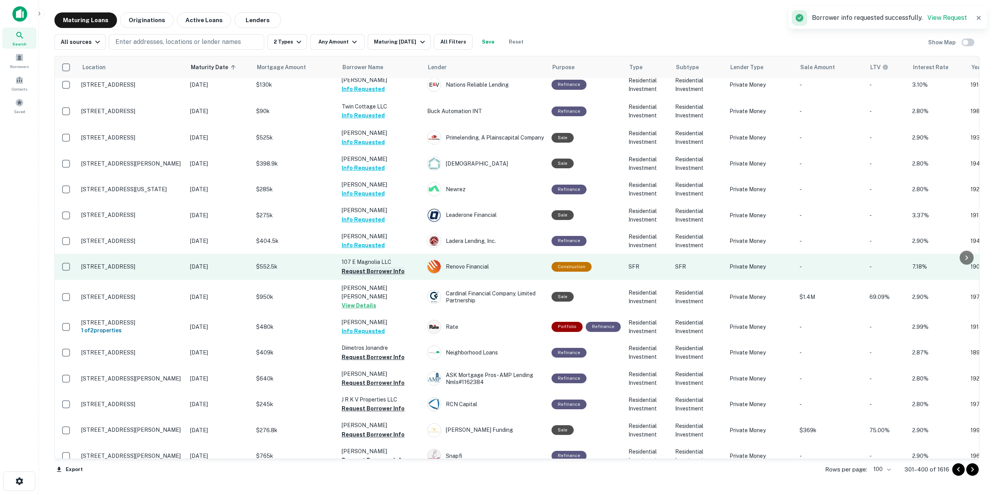
click at [371, 267] on button "Request Borrower Info" at bounding box center [373, 271] width 63 height 9
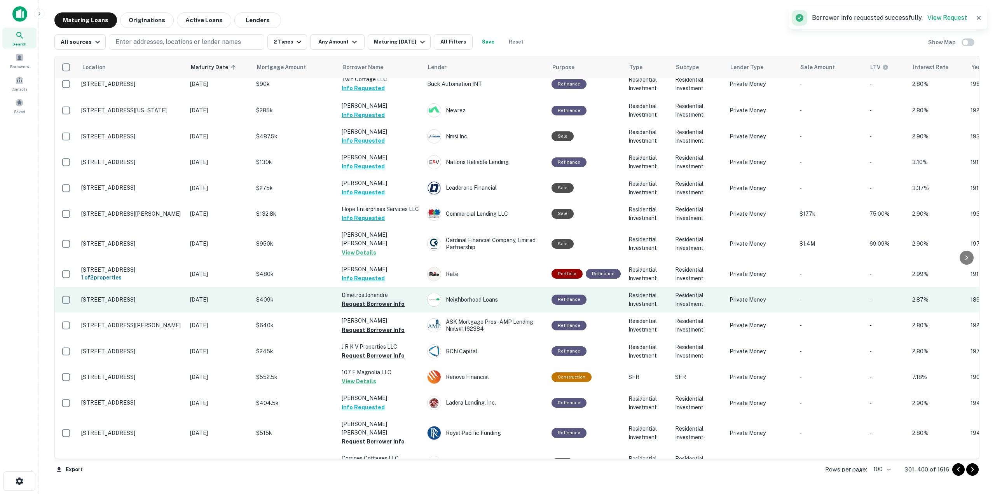
click at [398, 299] on button "Request Borrower Info" at bounding box center [373, 303] width 63 height 9
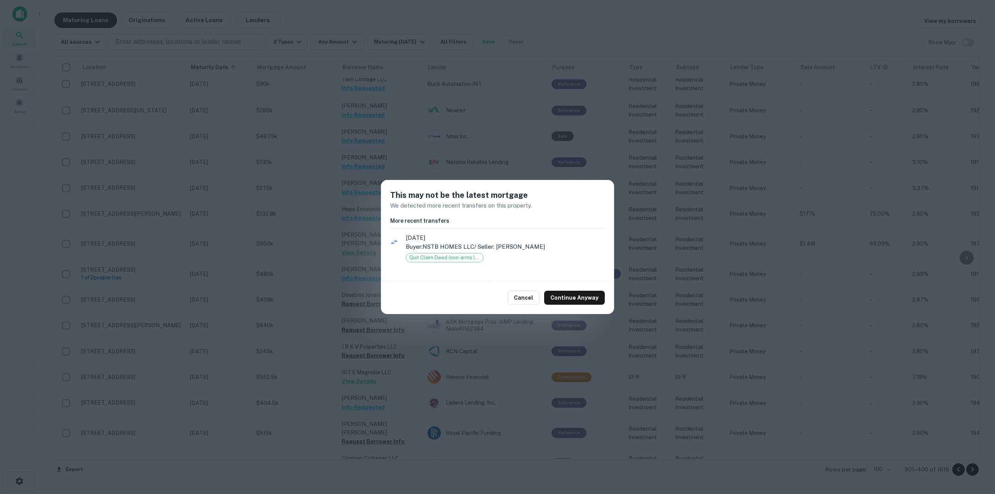
click at [563, 290] on div "Cancel Continue Anyway" at bounding box center [497, 297] width 233 height 33
click at [564, 295] on button "Continue Anyway" at bounding box center [574, 298] width 61 height 14
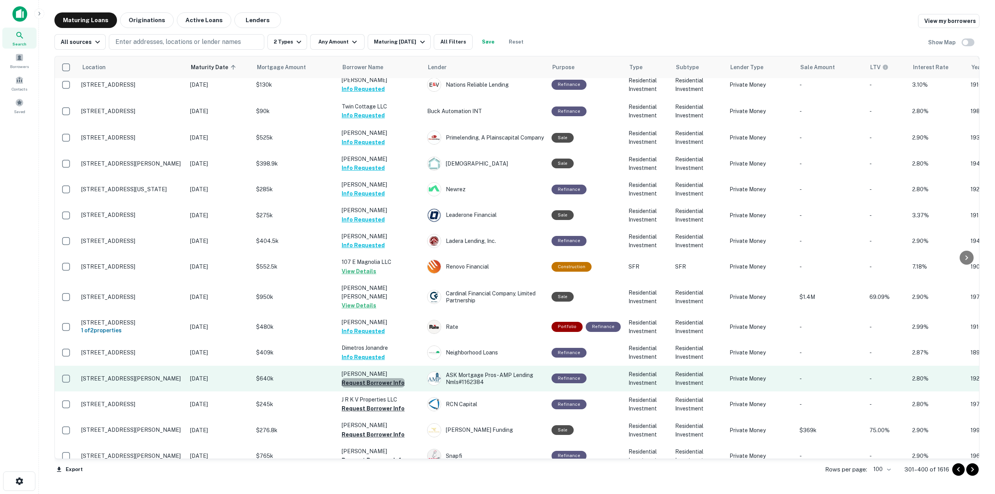
click at [380, 354] on button "Request Borrower Info" at bounding box center [373, 382] width 63 height 9
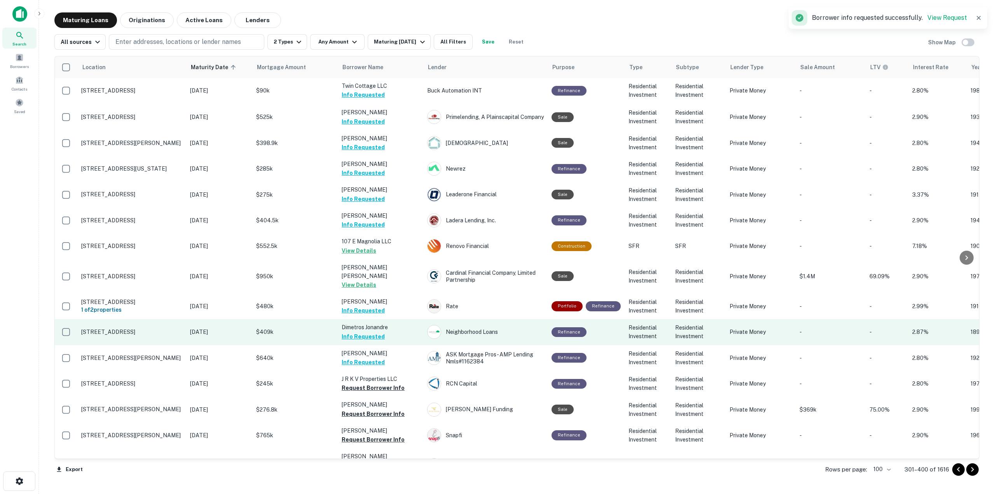
scroll to position [962, 0]
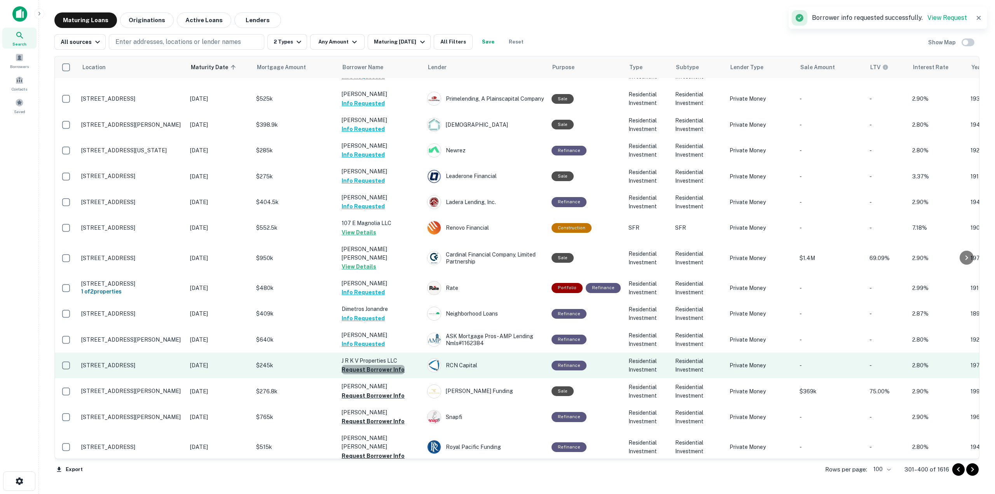
click at [393, 354] on button "Request Borrower Info" at bounding box center [373, 369] width 63 height 9
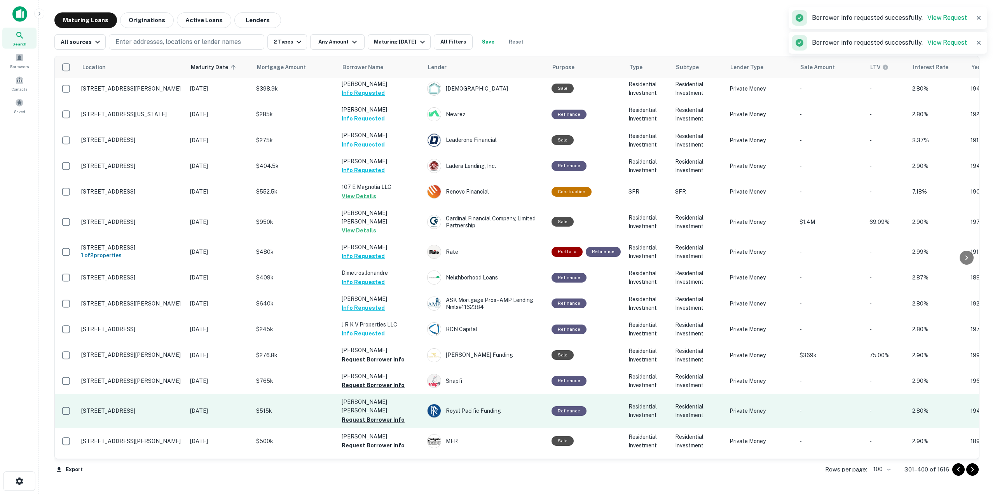
scroll to position [1039, 0]
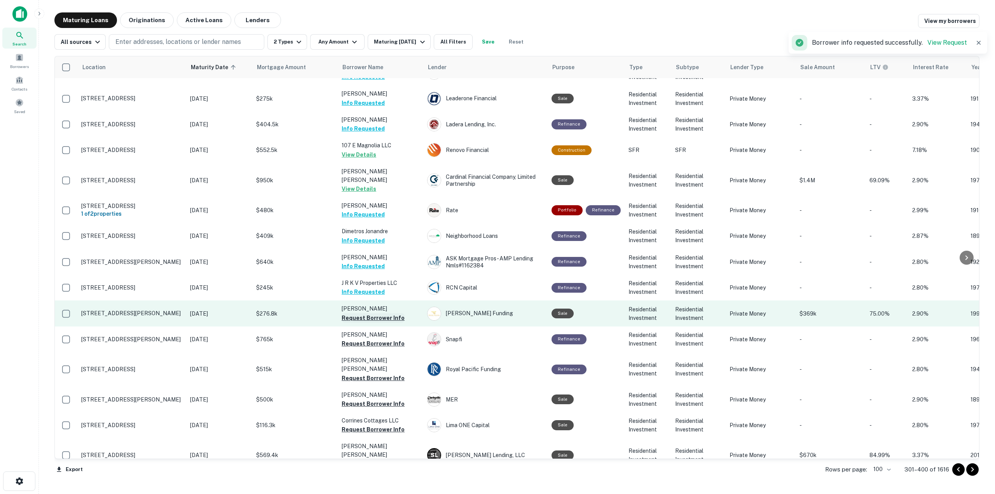
click at [389, 313] on button "Request Borrower Info" at bounding box center [373, 317] width 63 height 9
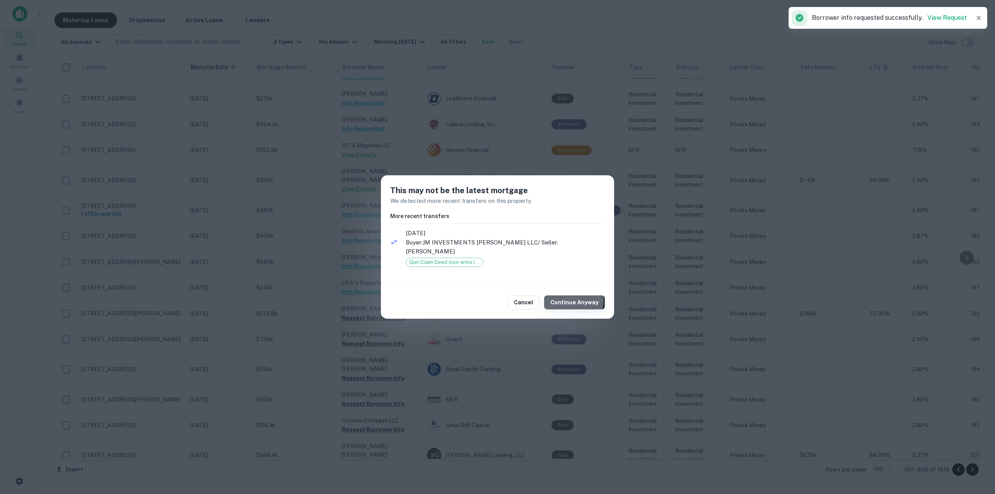
click at [575, 295] on button "Continue Anyway" at bounding box center [574, 302] width 61 height 14
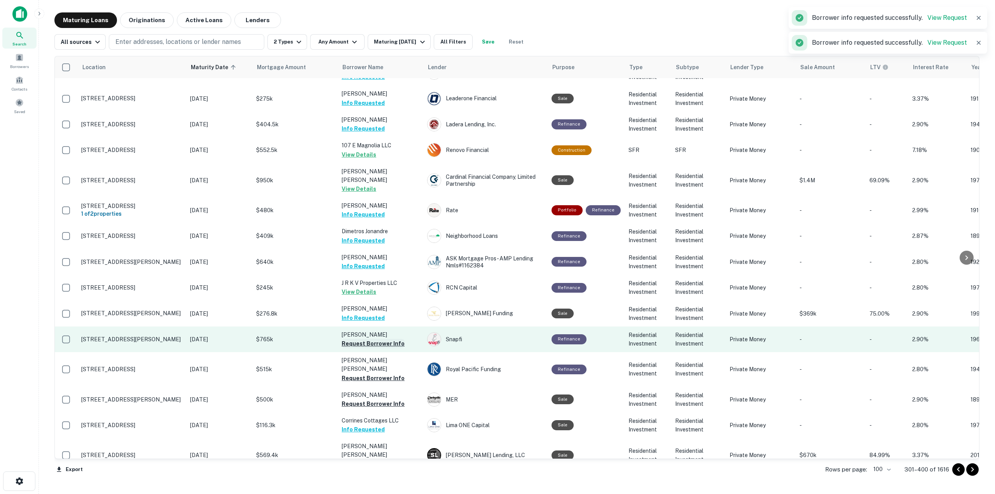
click at [387, 339] on button "Request Borrower Info" at bounding box center [373, 343] width 63 height 9
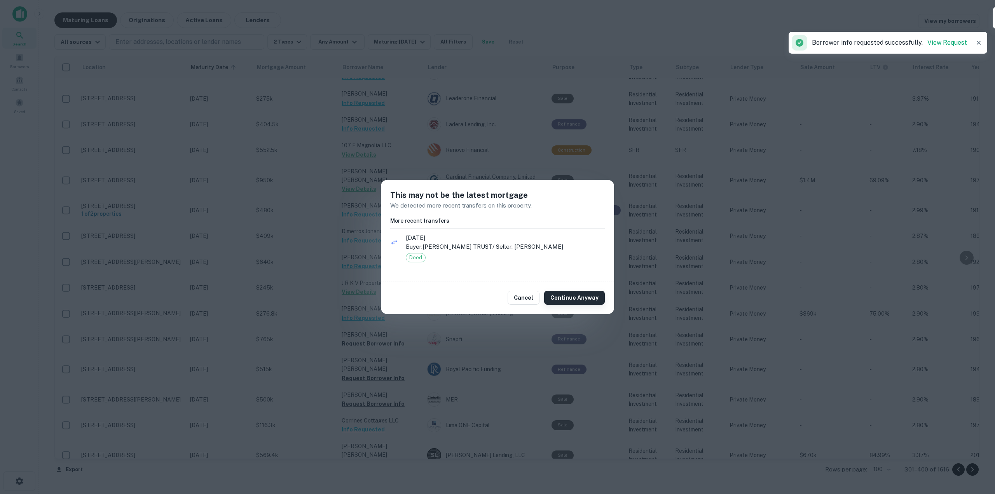
click at [580, 296] on button "Continue Anyway" at bounding box center [574, 298] width 61 height 14
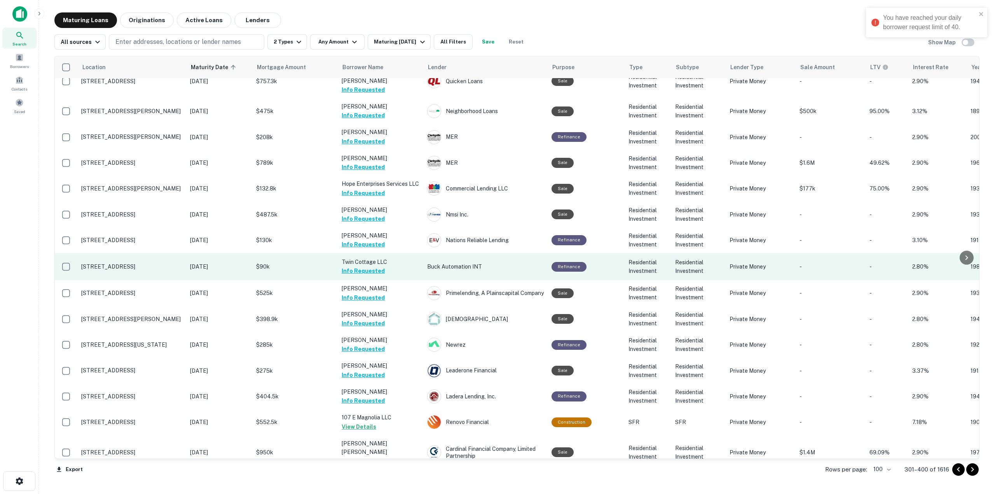
scroll to position [495, 0]
